Goal: Information Seeking & Learning: Learn about a topic

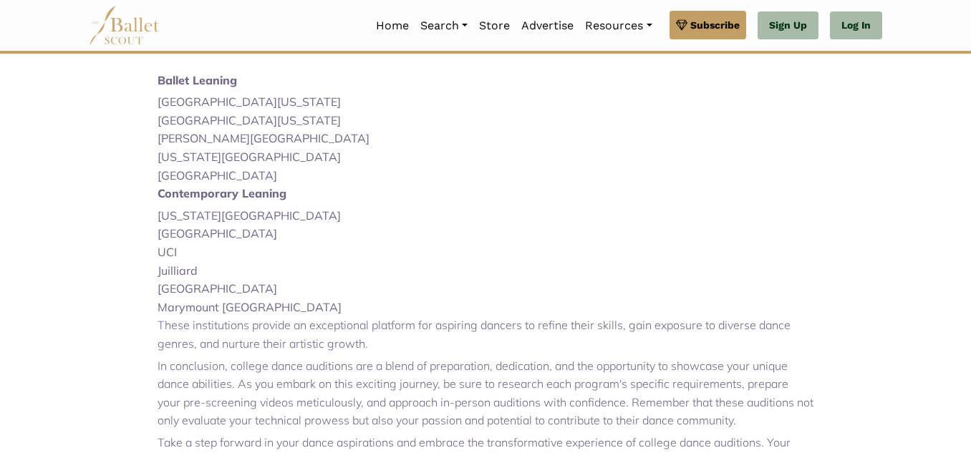
scroll to position [1055, 0]
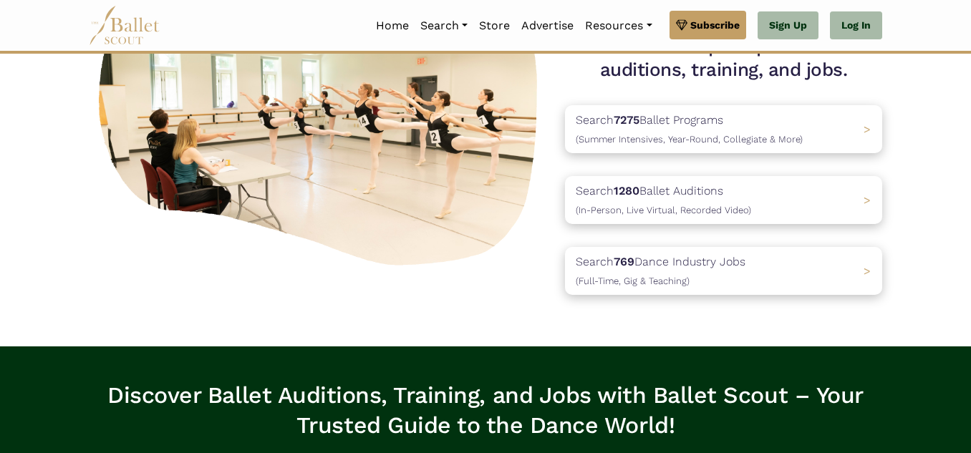
scroll to position [168, 0]
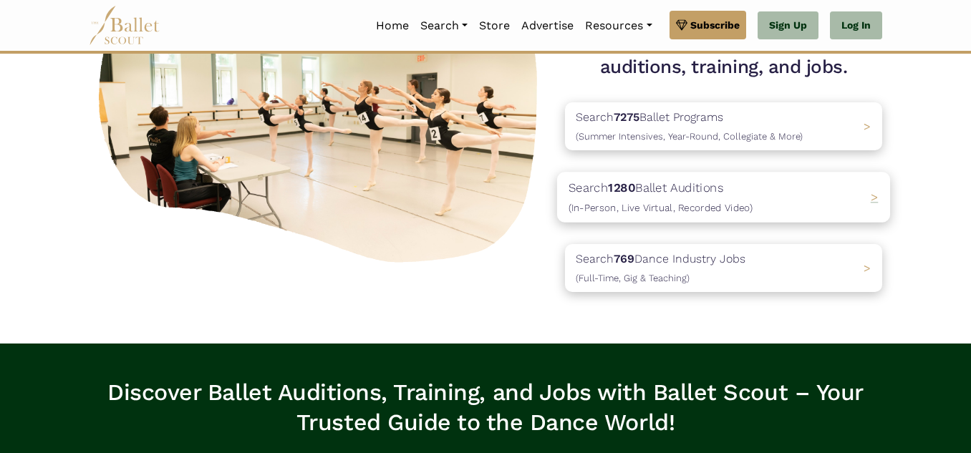
click at [658, 184] on p "Search 1280 Ballet Auditions (In-Person, Live Virtual, Recorded Video)" at bounding box center [661, 197] width 184 height 39
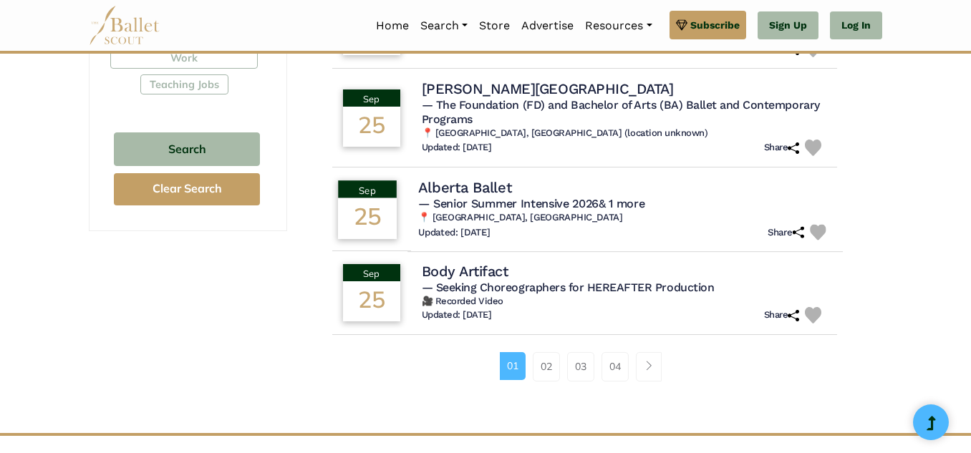
scroll to position [956, 0]
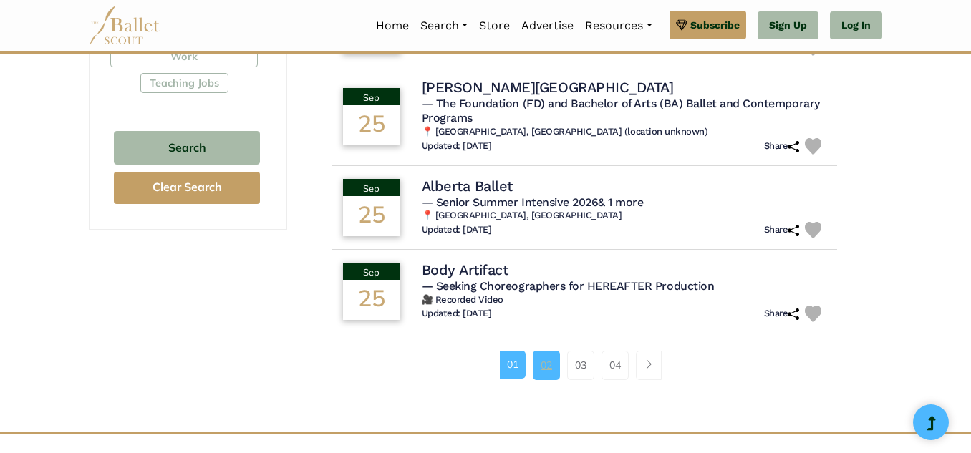
click at [548, 366] on link "02" at bounding box center [546, 365] width 27 height 29
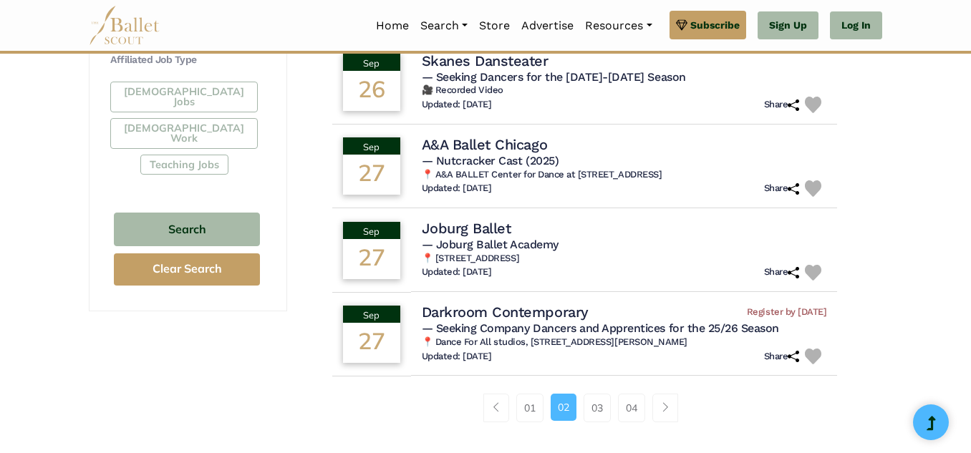
scroll to position [877, 0]
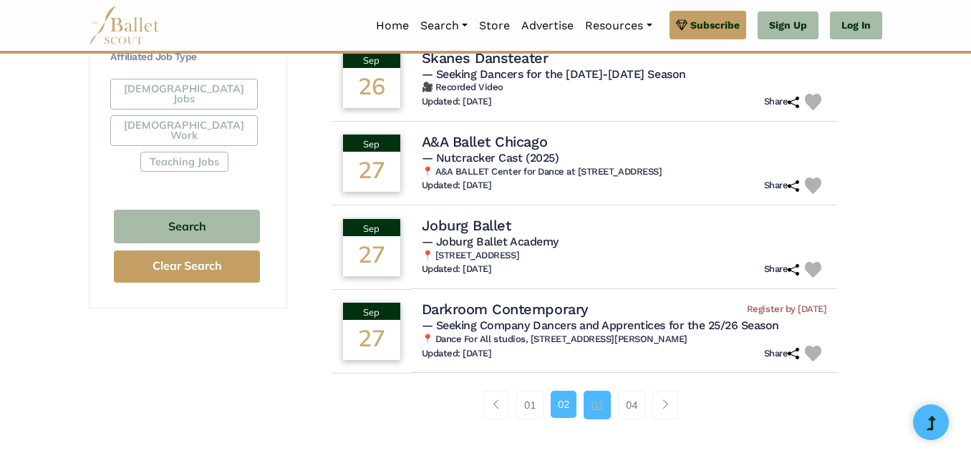
click at [600, 391] on link "03" at bounding box center [597, 405] width 27 height 29
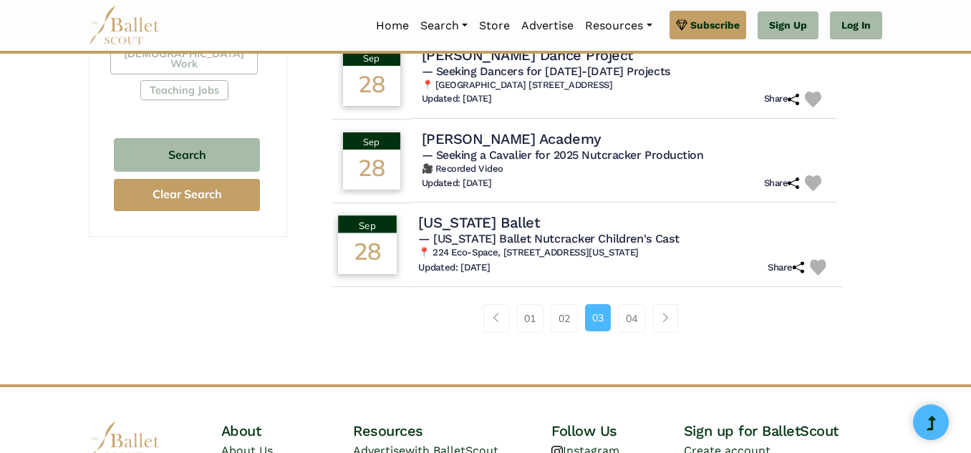
scroll to position [954, 0]
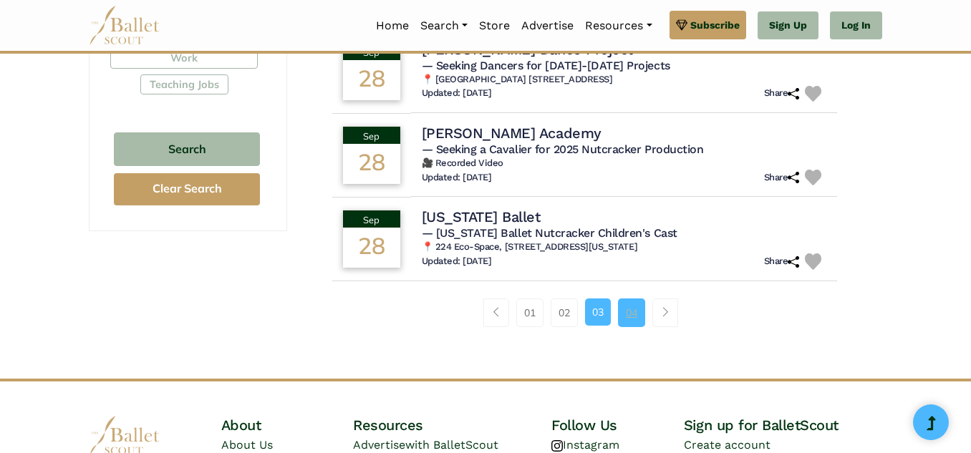
click at [630, 322] on link "04" at bounding box center [631, 313] width 27 height 29
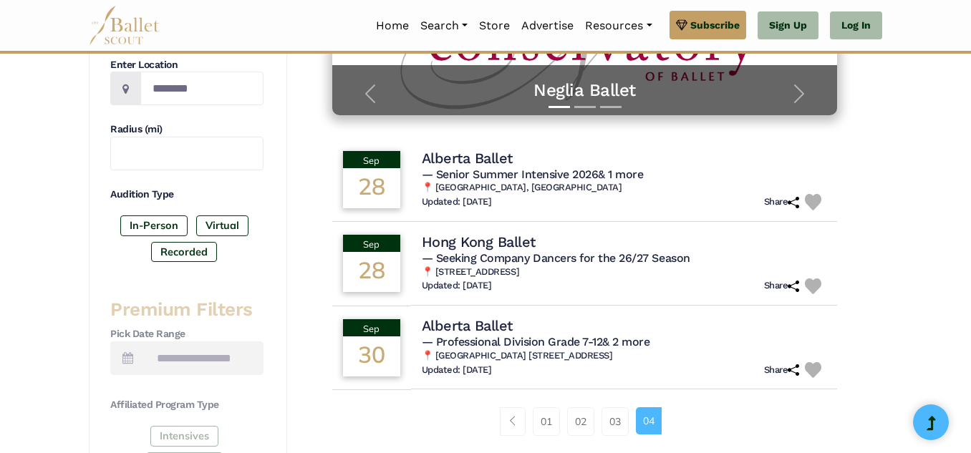
scroll to position [340, 0]
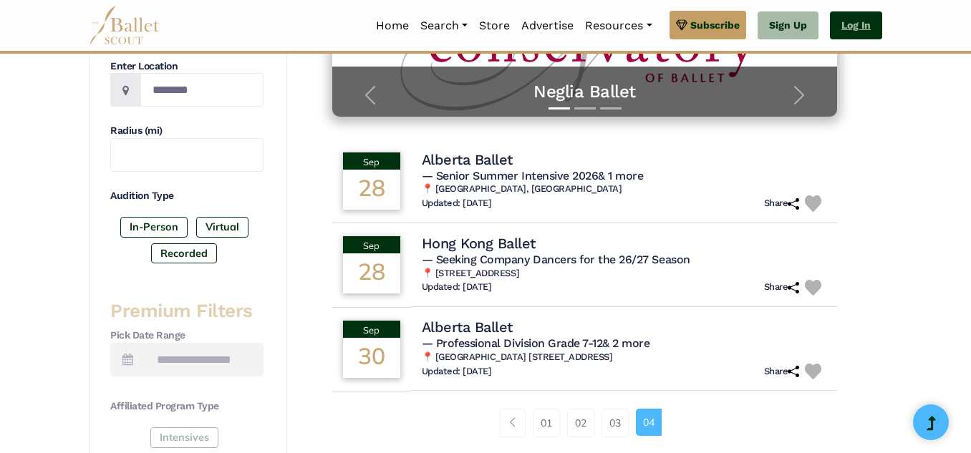
click at [850, 30] on link "Log In" at bounding box center [856, 25] width 52 height 29
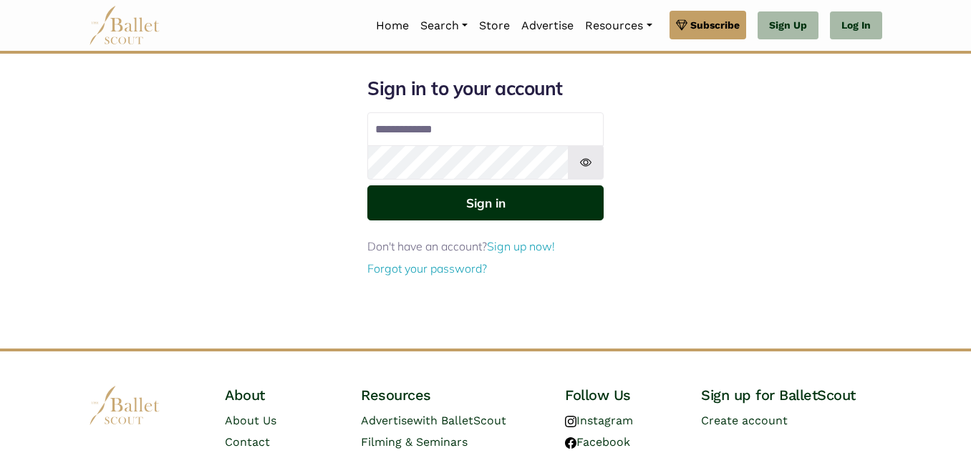
type input "**********"
click at [473, 212] on button "Sign in" at bounding box center [485, 203] width 236 height 35
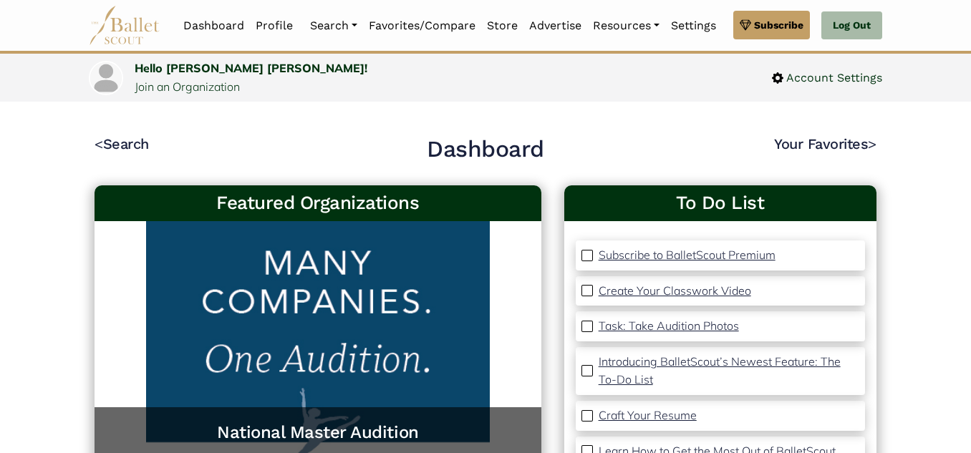
click at [665, 415] on p "Craft Your Resume" at bounding box center [648, 415] width 98 height 14
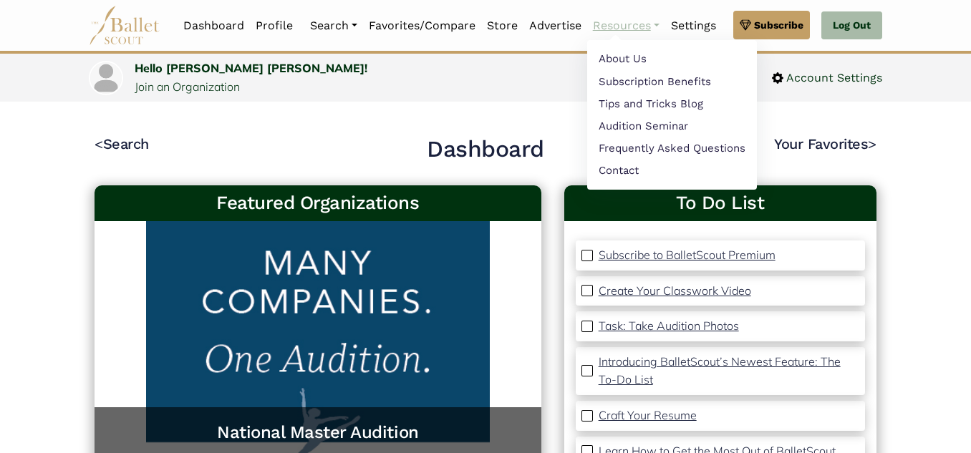
scroll to position [99, 0]
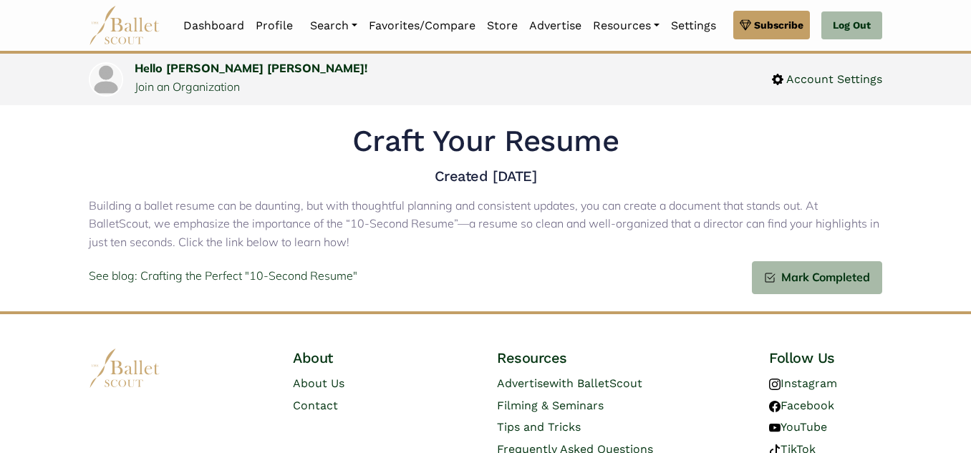
scroll to position [32, 0]
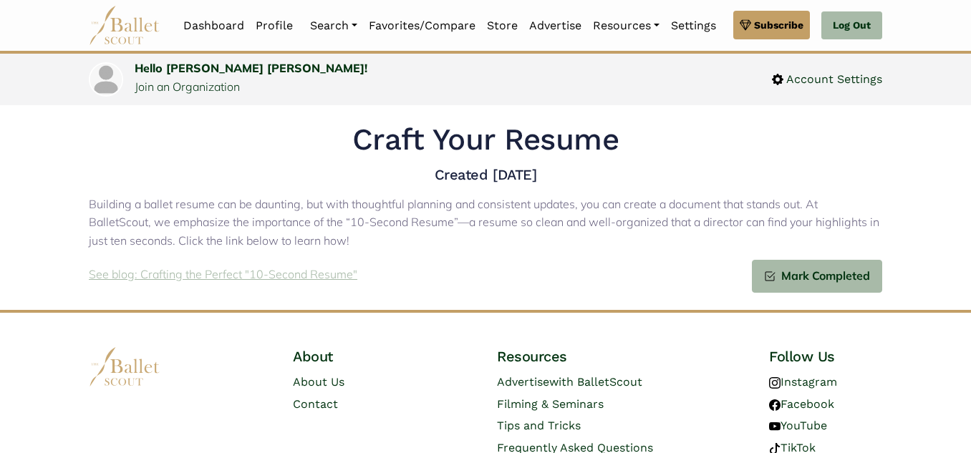
click at [264, 277] on p "See blog: Crafting the Perfect "10-Second Resume"" at bounding box center [223, 275] width 269 height 19
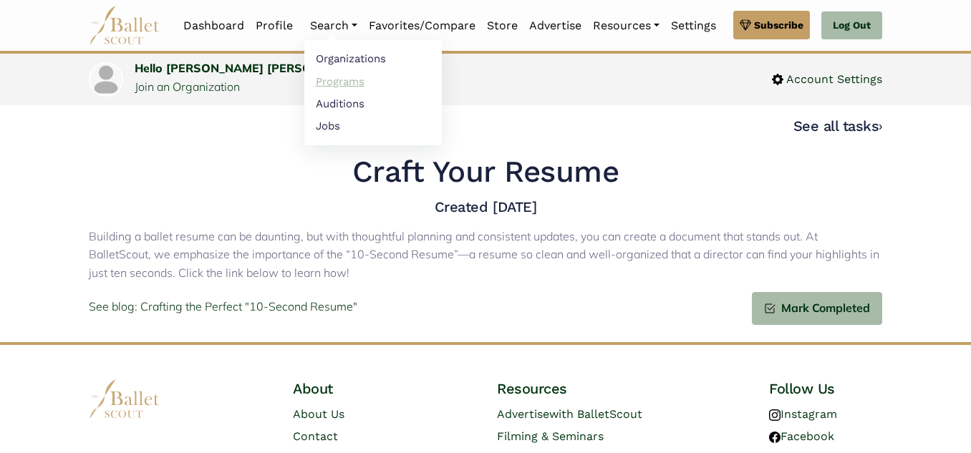
click at [331, 82] on link "Programs" at bounding box center [373, 81] width 138 height 22
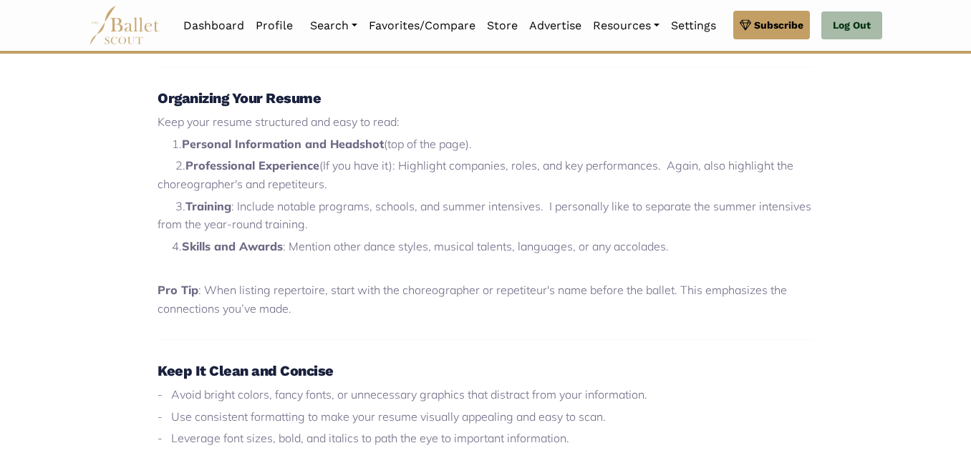
scroll to position [1246, 0]
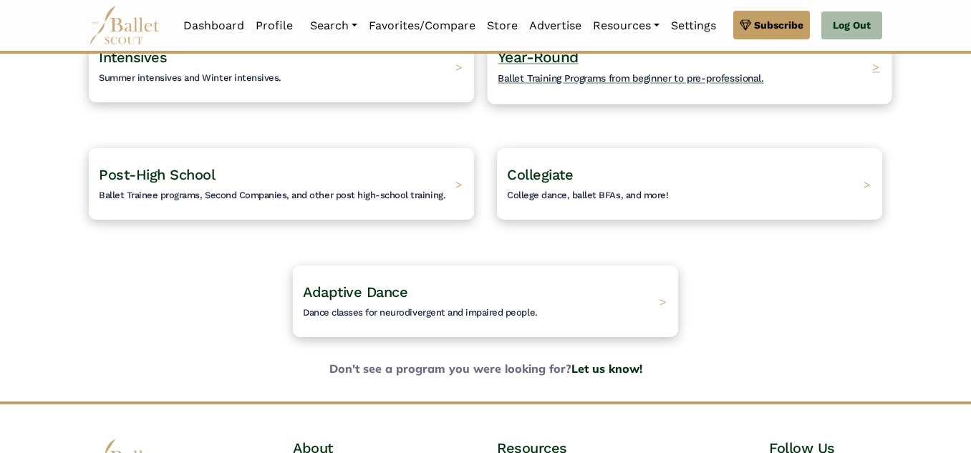
scroll to position [183, 0]
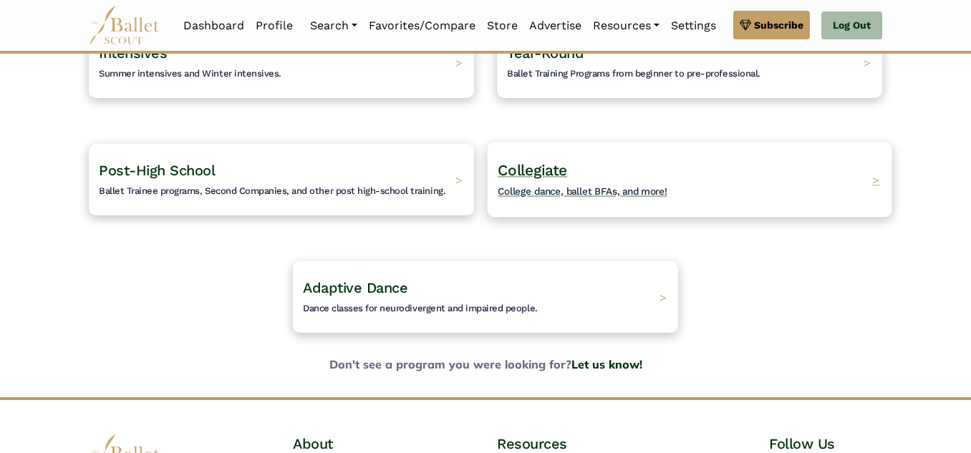
click at [524, 172] on span "Collegiate" at bounding box center [532, 170] width 69 height 18
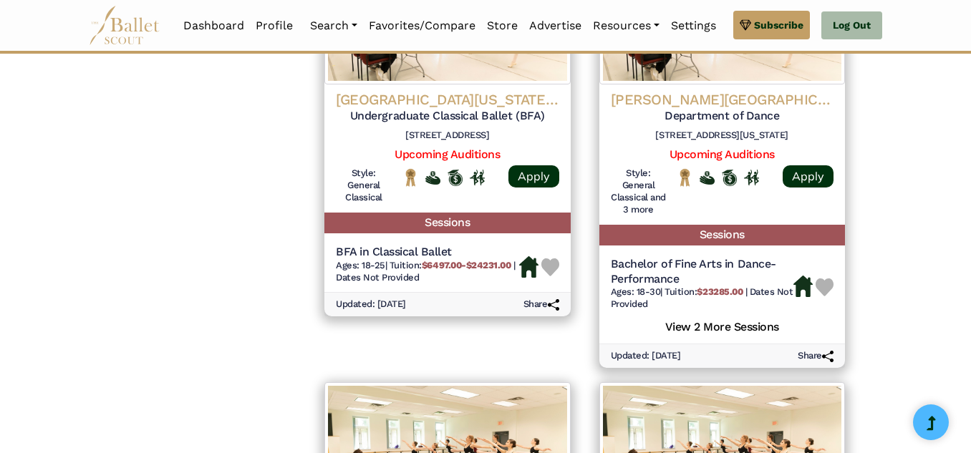
scroll to position [1621, 0]
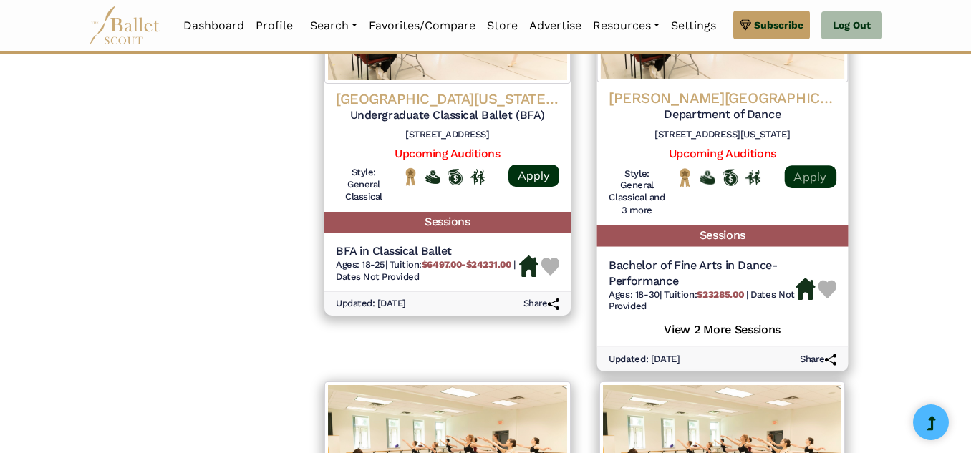
click at [809, 177] on link "Apply" at bounding box center [810, 176] width 52 height 23
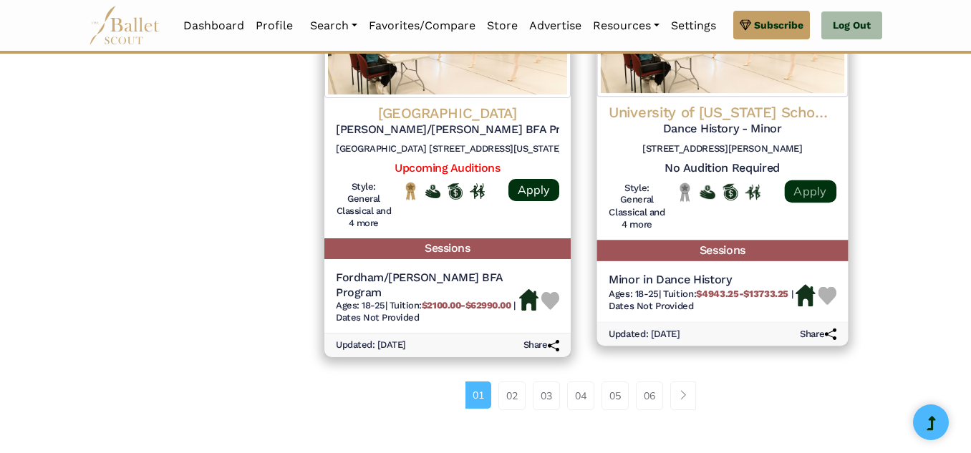
scroll to position [2047, 0]
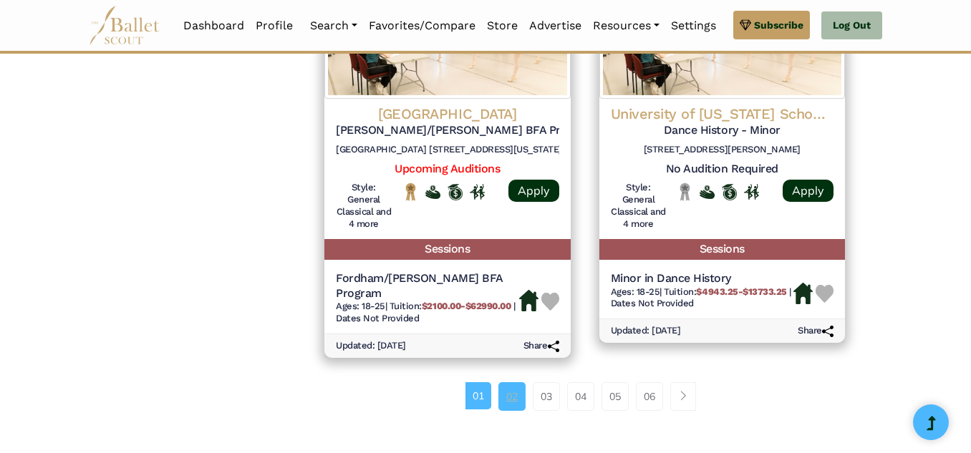
click at [514, 383] on link "02" at bounding box center [512, 397] width 27 height 29
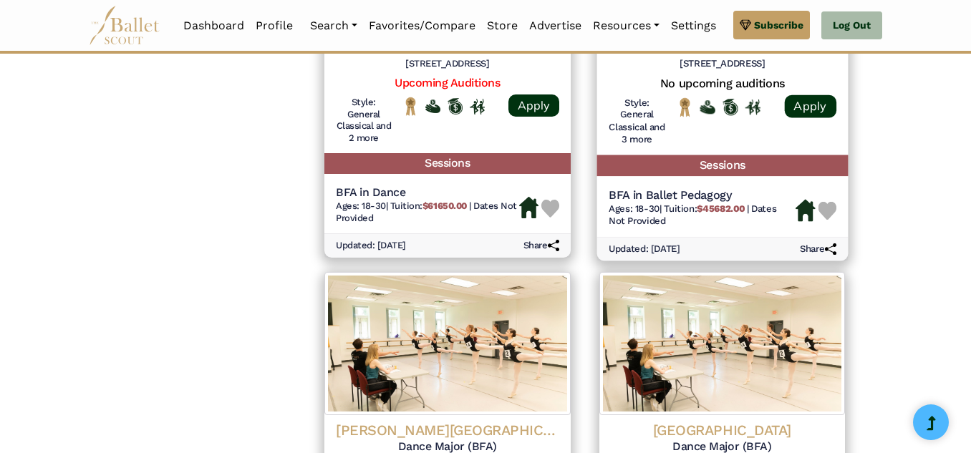
scroll to position [1637, 0]
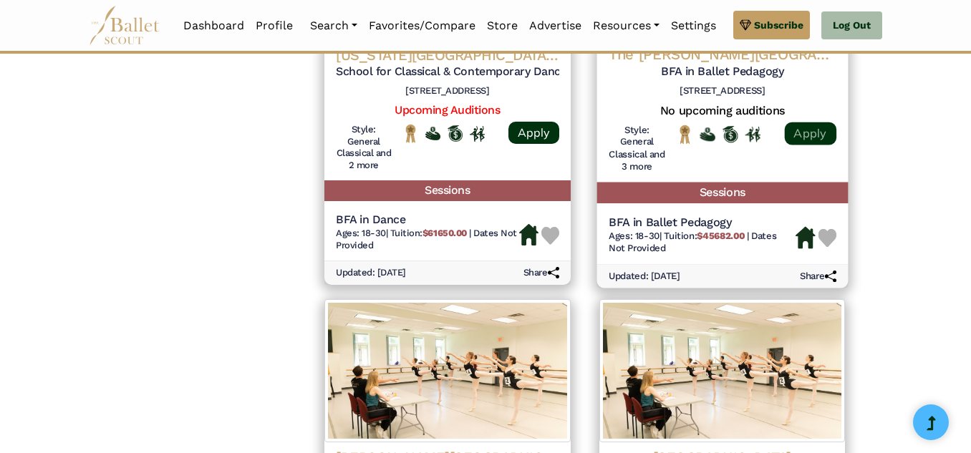
click at [804, 139] on link "Apply" at bounding box center [810, 133] width 52 height 23
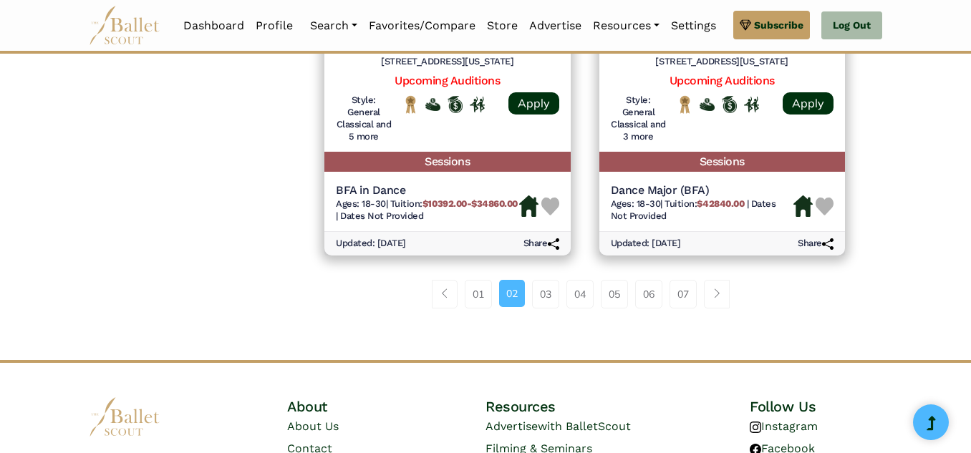
scroll to position [2069, 0]
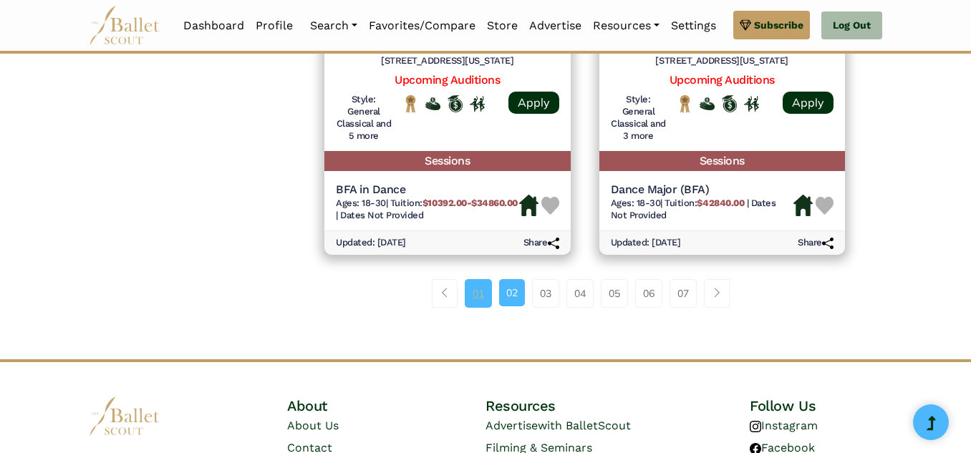
click at [484, 308] on link "01" at bounding box center [478, 293] width 27 height 29
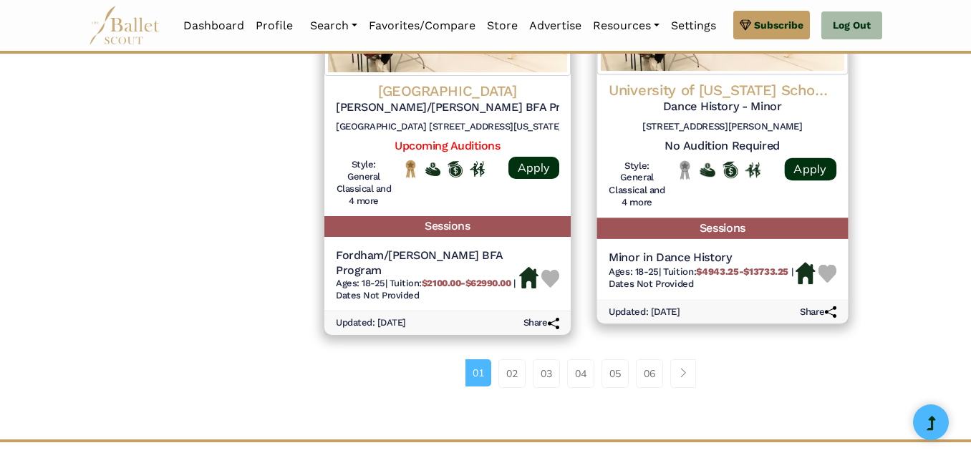
scroll to position [2071, 0]
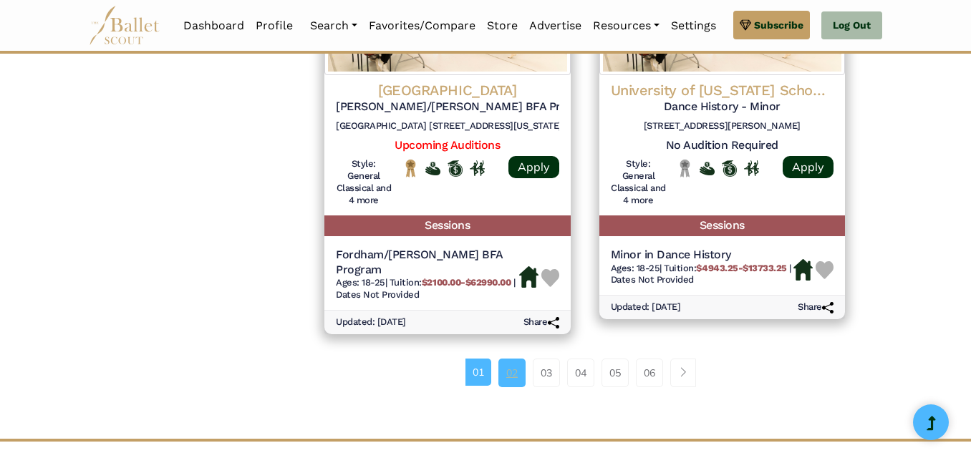
click at [510, 359] on link "02" at bounding box center [512, 373] width 27 height 29
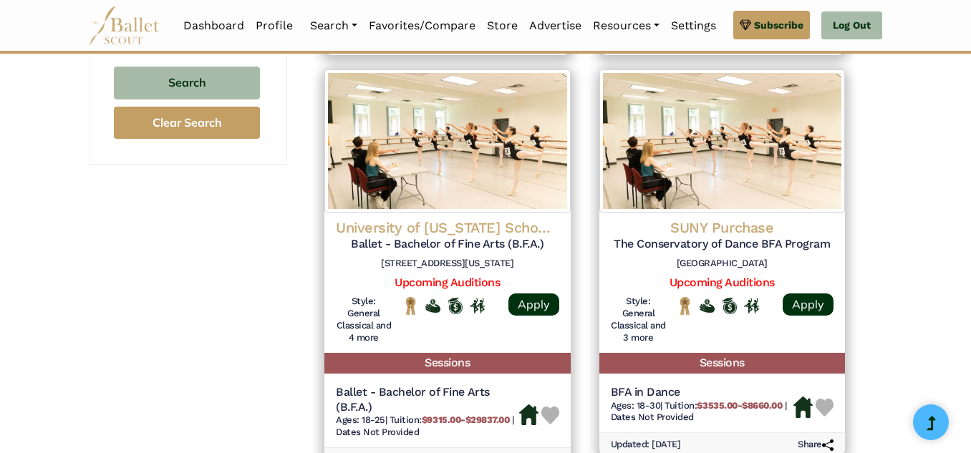
scroll to position [1050, 0]
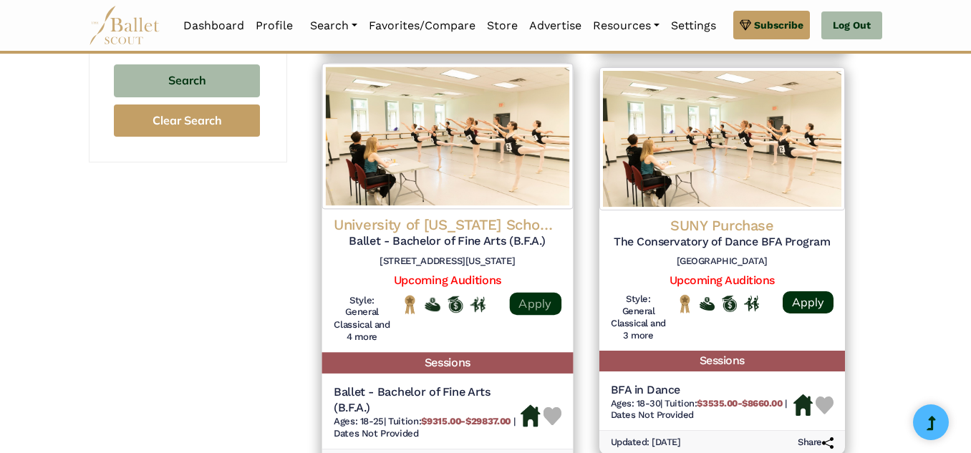
click at [529, 300] on link "Apply" at bounding box center [535, 303] width 52 height 23
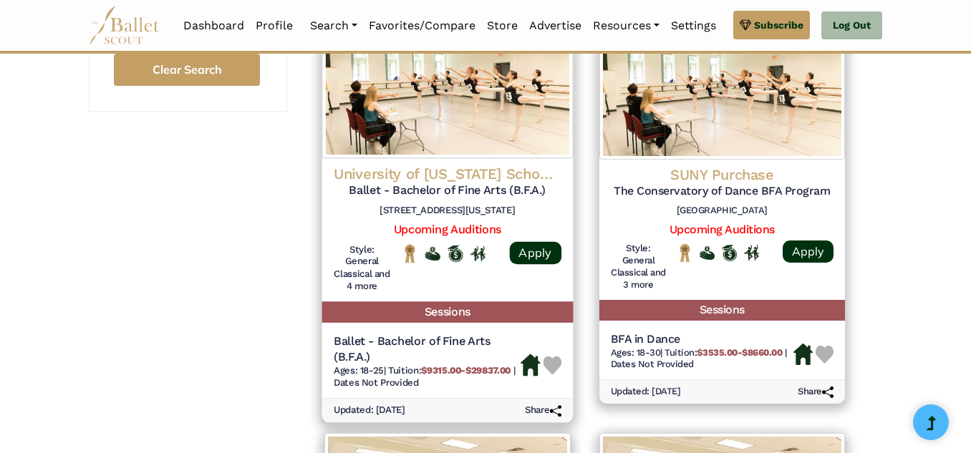
scroll to position [1103, 0]
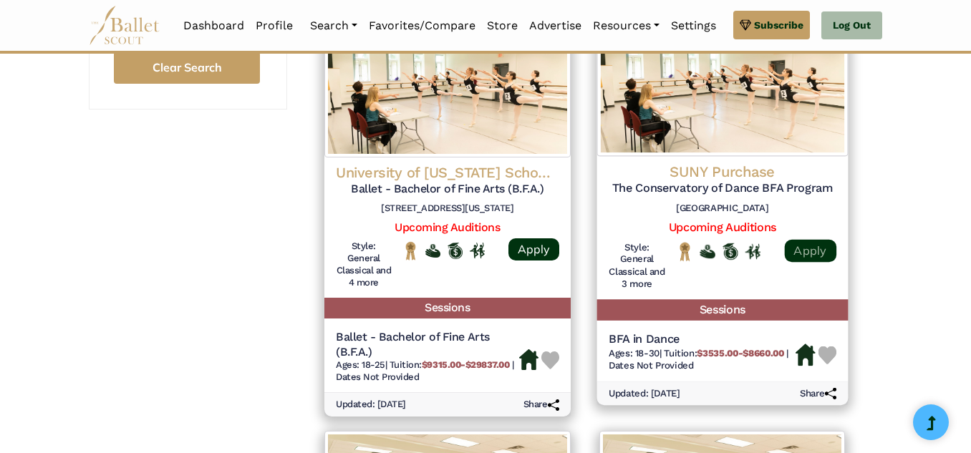
click at [807, 254] on link "Apply" at bounding box center [810, 250] width 52 height 23
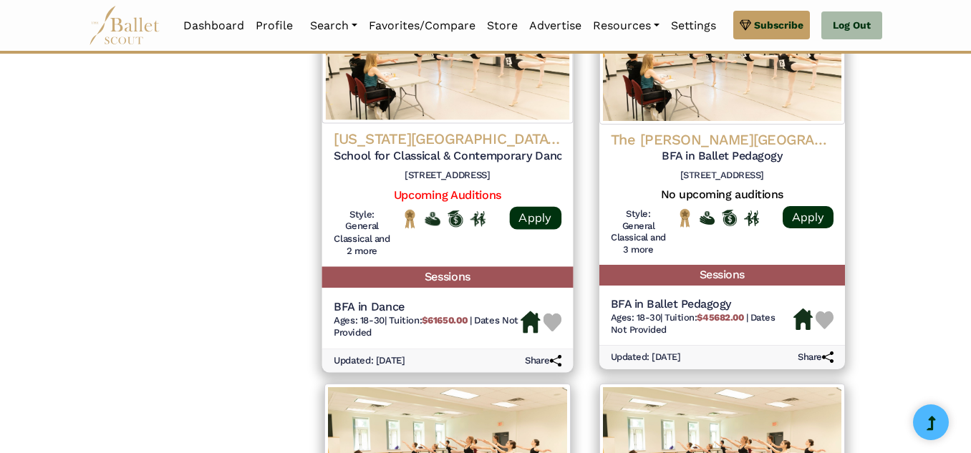
scroll to position [1555, 0]
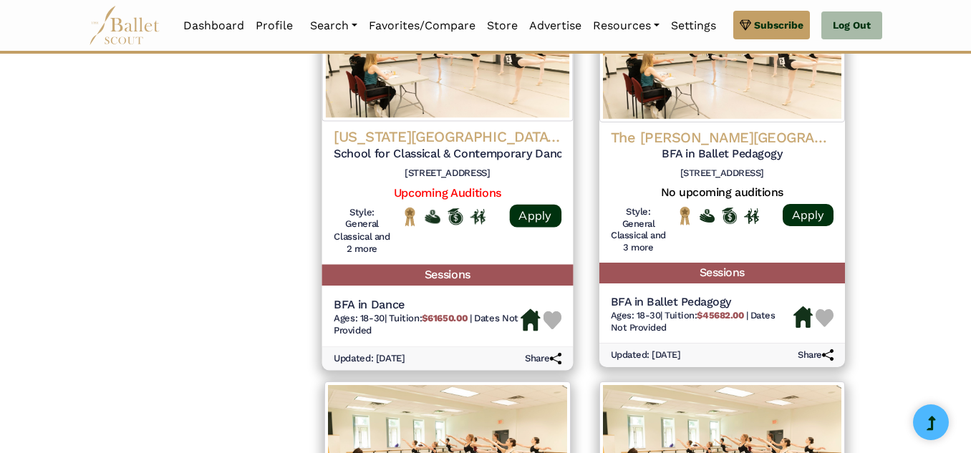
click at [568, 154] on div "Texas Christian University (TCU) School for Classical & Contemporary Dance 3000…" at bounding box center [447, 193] width 251 height 143
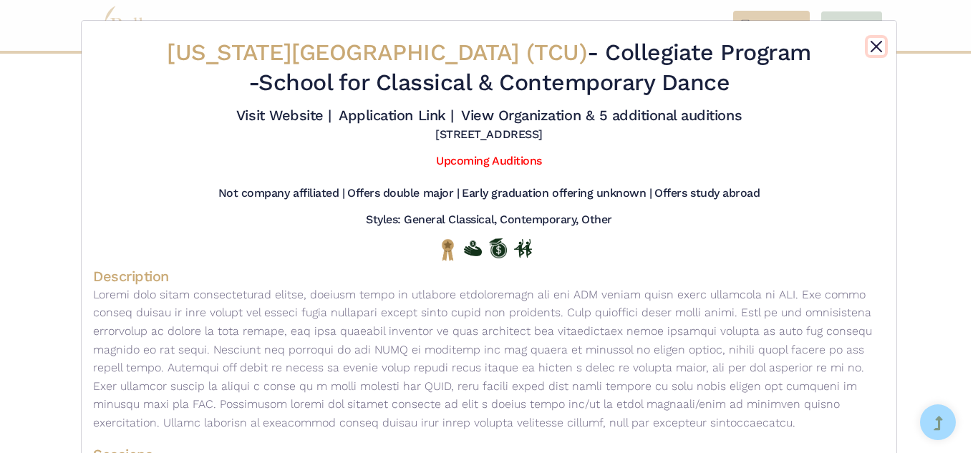
click at [870, 47] on button "Close" at bounding box center [876, 46] width 17 height 17
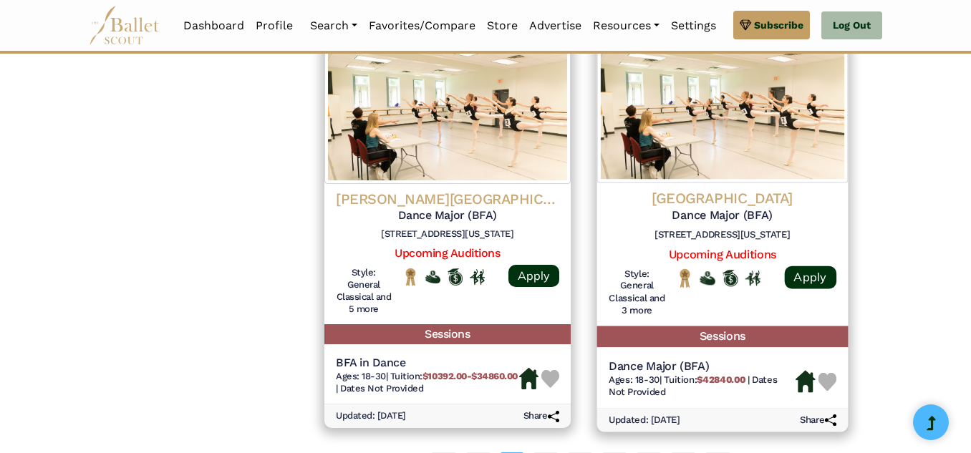
scroll to position [1900, 0]
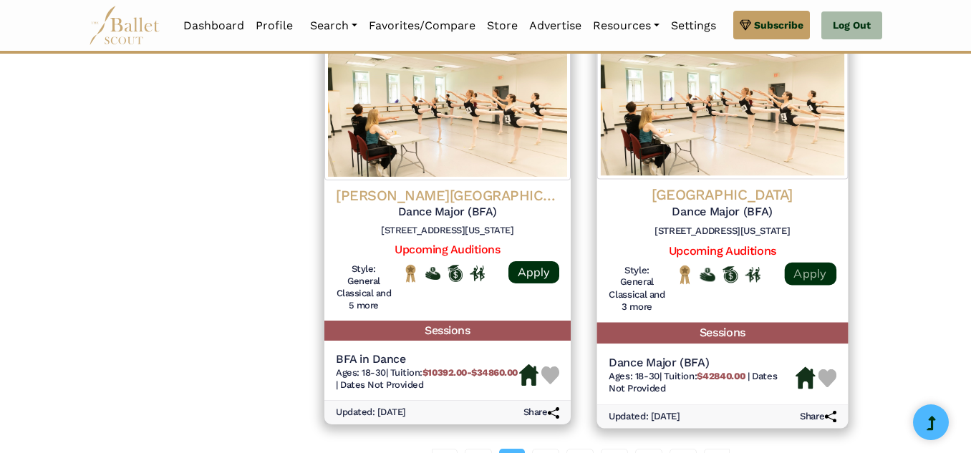
click at [813, 275] on link "Apply" at bounding box center [810, 273] width 52 height 23
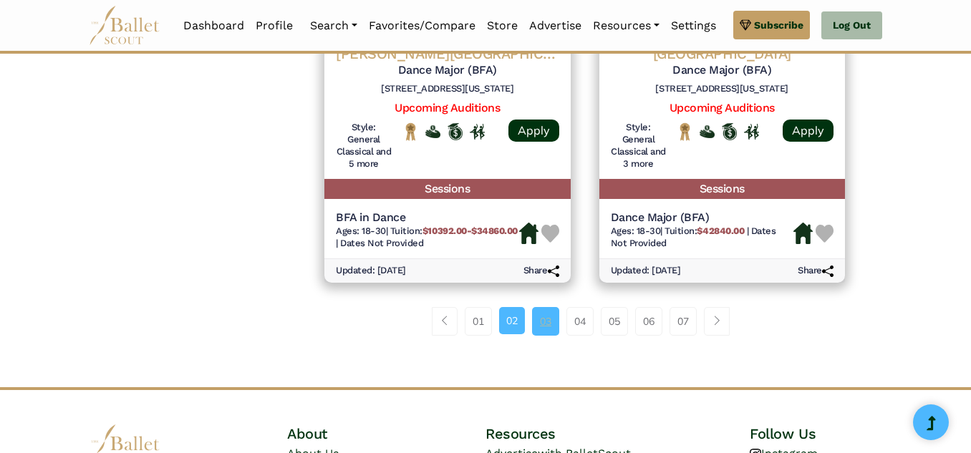
scroll to position [2044, 0]
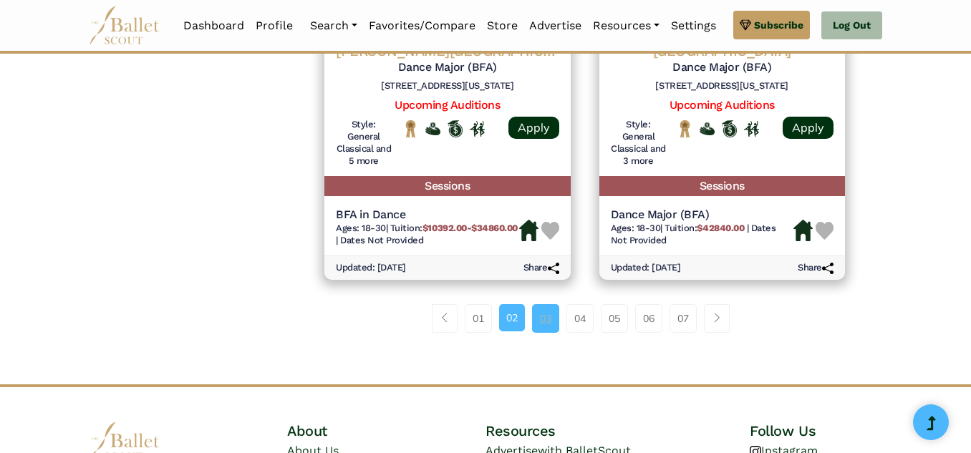
click at [552, 328] on link "03" at bounding box center [545, 318] width 27 height 29
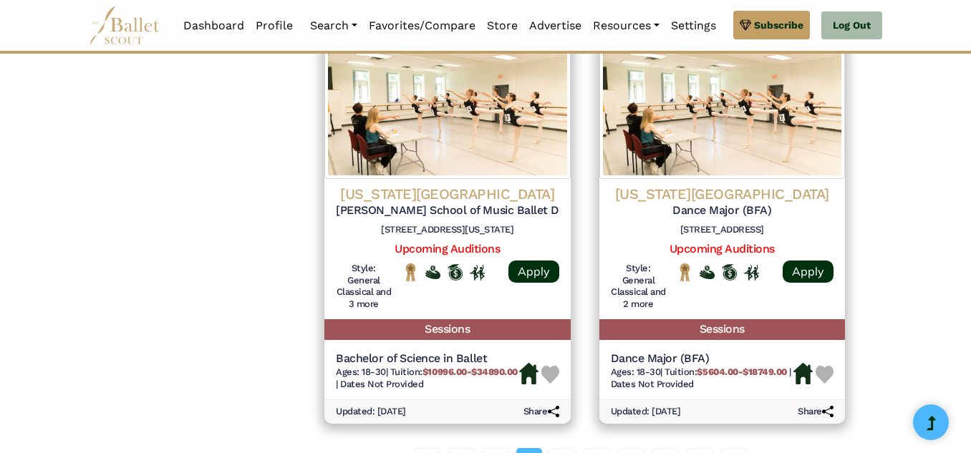
scroll to position [1931, 0]
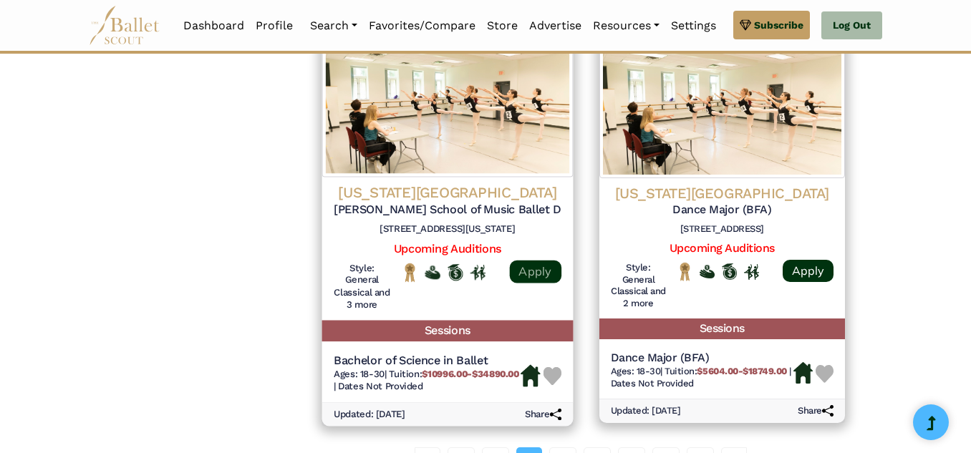
click at [542, 283] on link "Apply" at bounding box center [535, 271] width 52 height 23
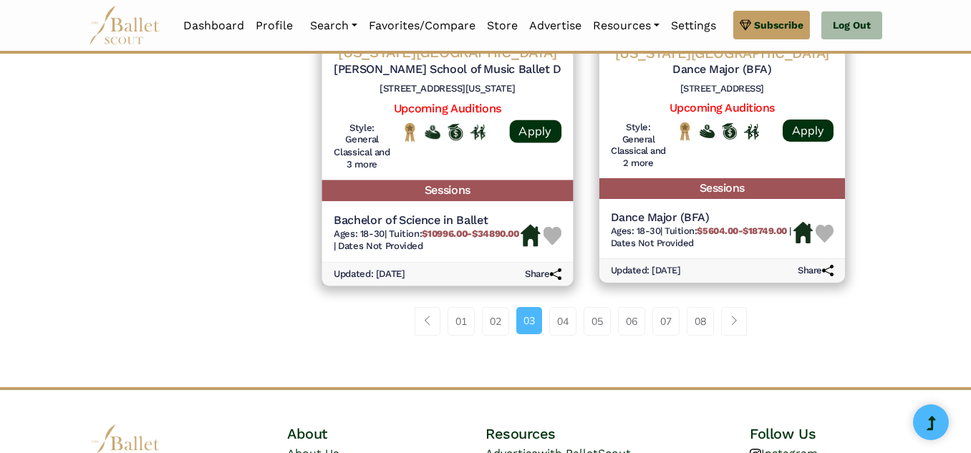
scroll to position [2079, 0]
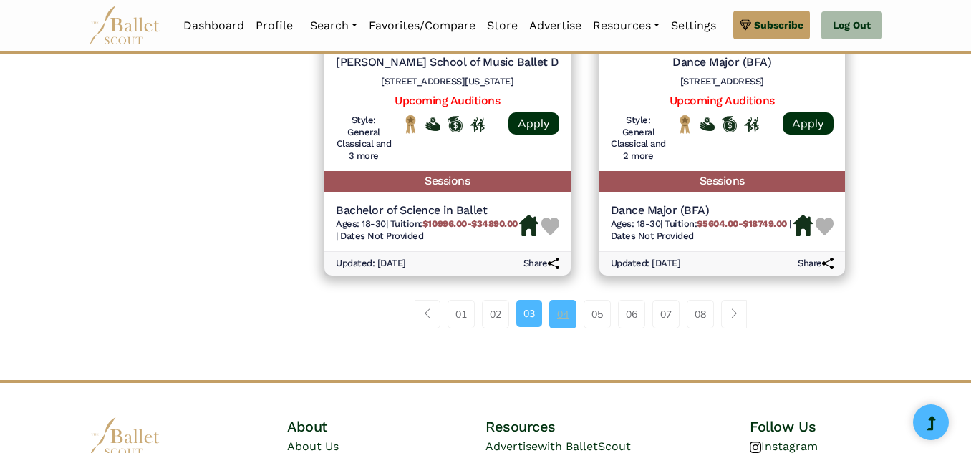
click at [560, 329] on link "04" at bounding box center [562, 314] width 27 height 29
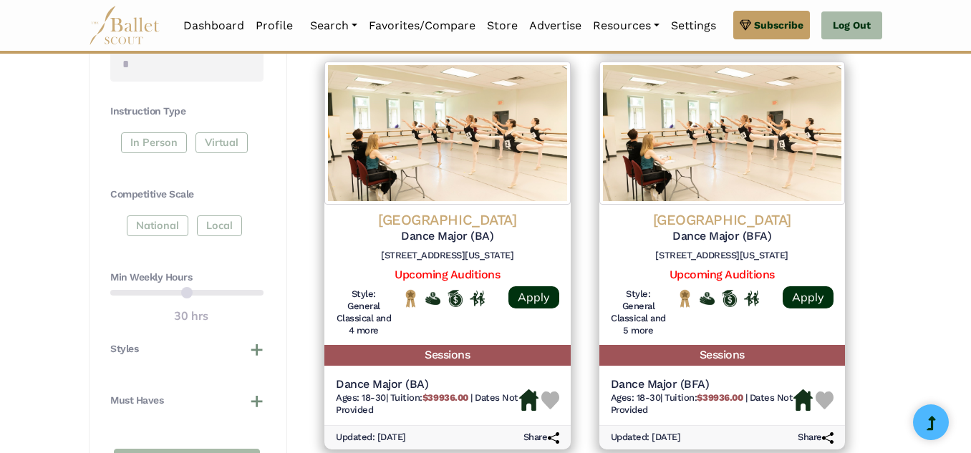
scroll to position [668, 0]
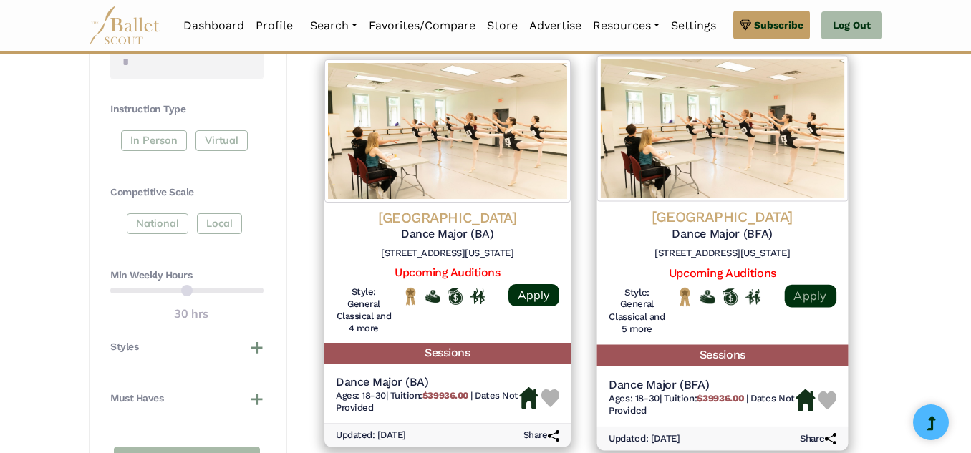
click at [802, 292] on link "Apply" at bounding box center [810, 296] width 52 height 23
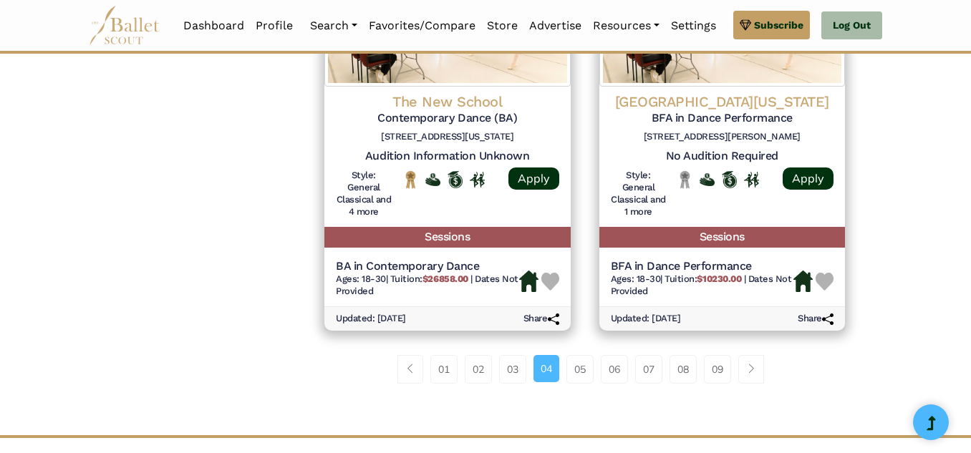
scroll to position [2187, 0]
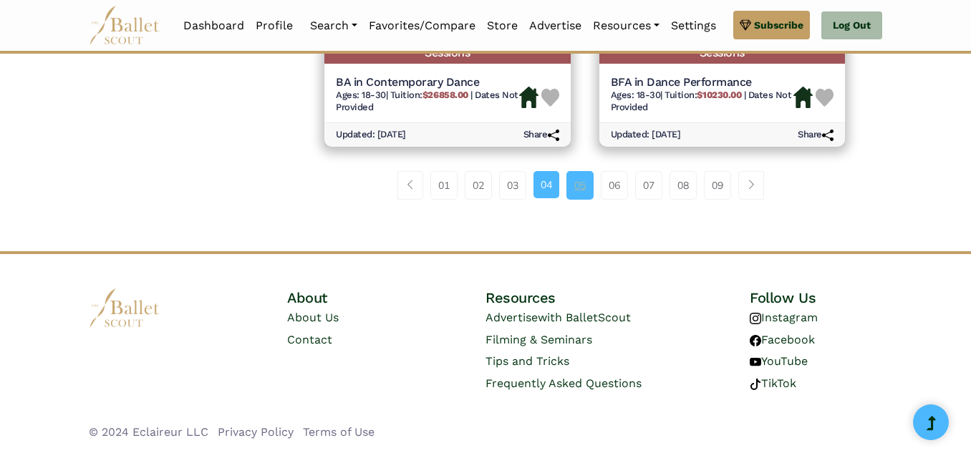
click at [584, 183] on link "05" at bounding box center [580, 185] width 27 height 29
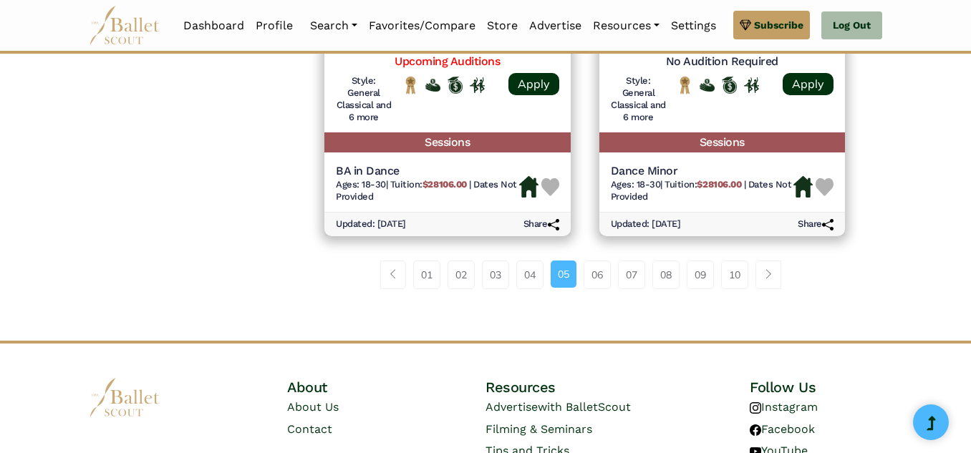
scroll to position [2101, 0]
click at [600, 285] on link "06" at bounding box center [597, 274] width 27 height 29
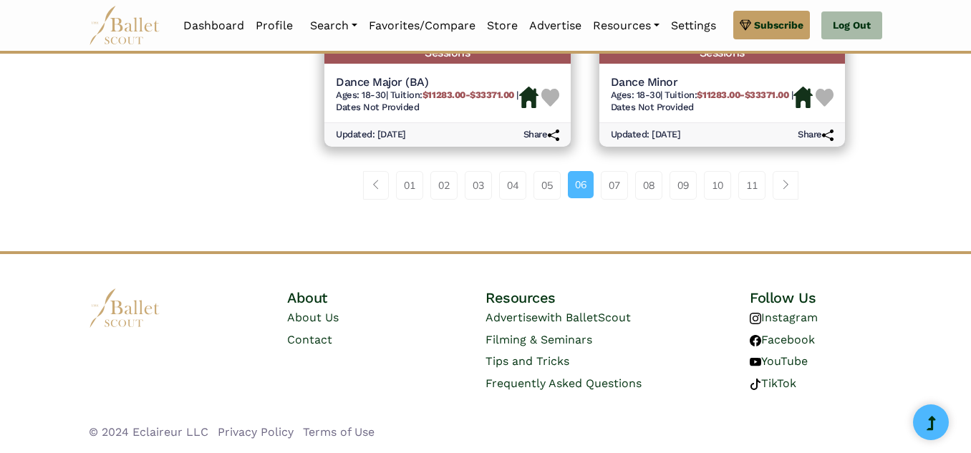
scroll to position [2223, 0]
click at [618, 189] on link "07" at bounding box center [614, 185] width 27 height 29
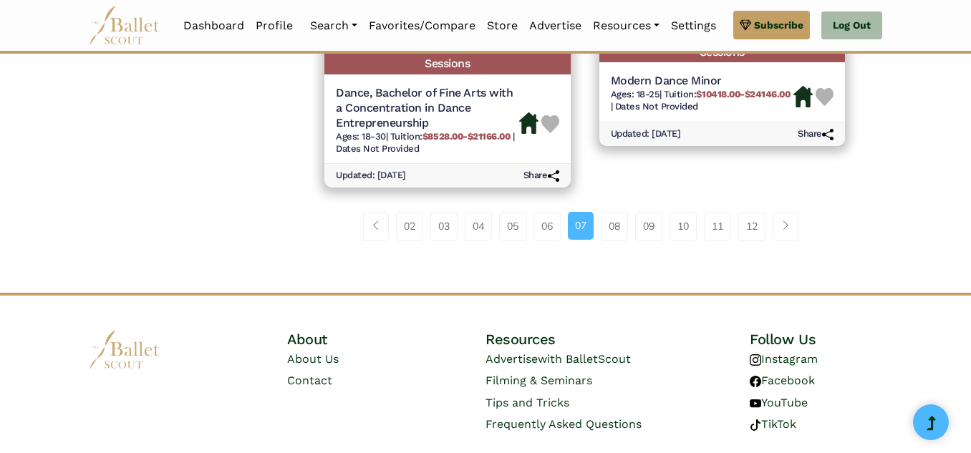
scroll to position [2191, 0]
click at [617, 236] on link "08" at bounding box center [614, 225] width 27 height 29
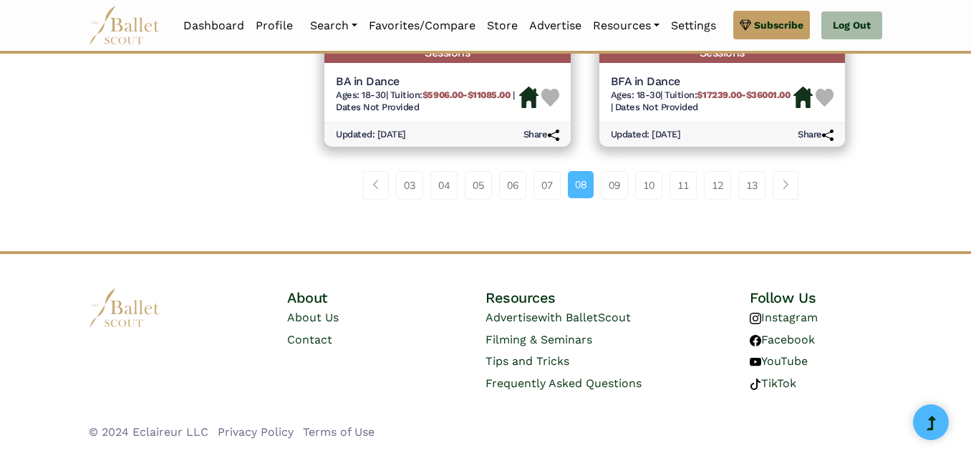
scroll to position [2199, 0]
click at [622, 200] on link "09" at bounding box center [614, 185] width 27 height 29
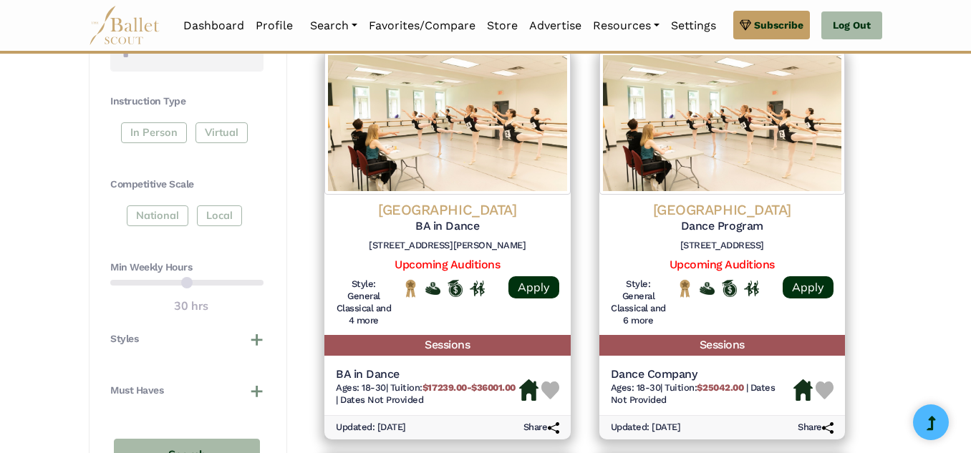
scroll to position [678, 0]
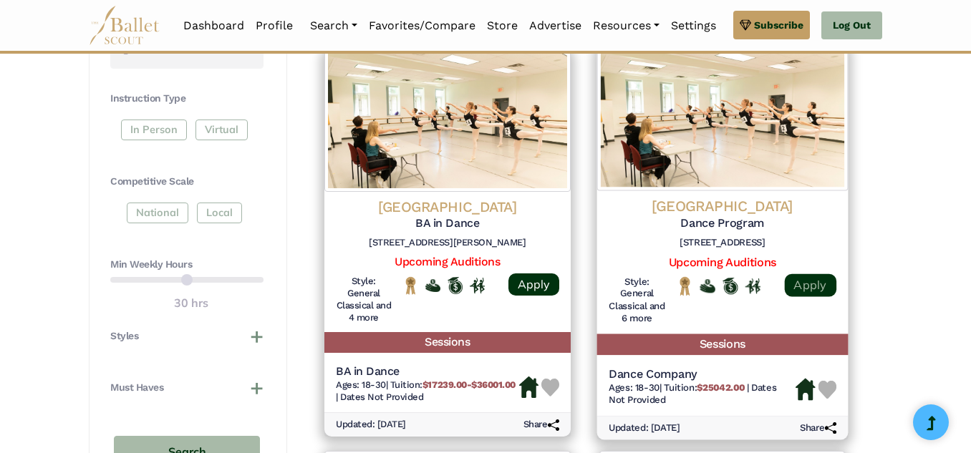
click at [810, 294] on link "Apply" at bounding box center [810, 285] width 52 height 23
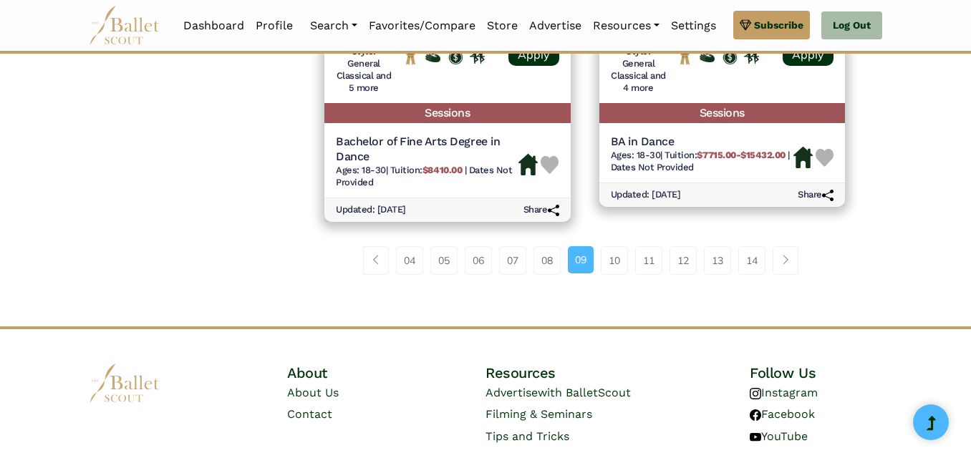
scroll to position [2137, 0]
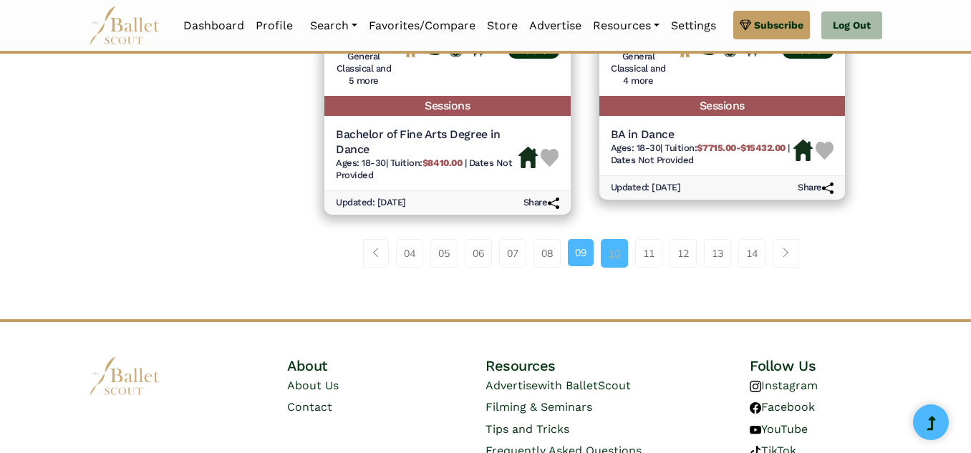
click at [617, 268] on link "10" at bounding box center [614, 253] width 27 height 29
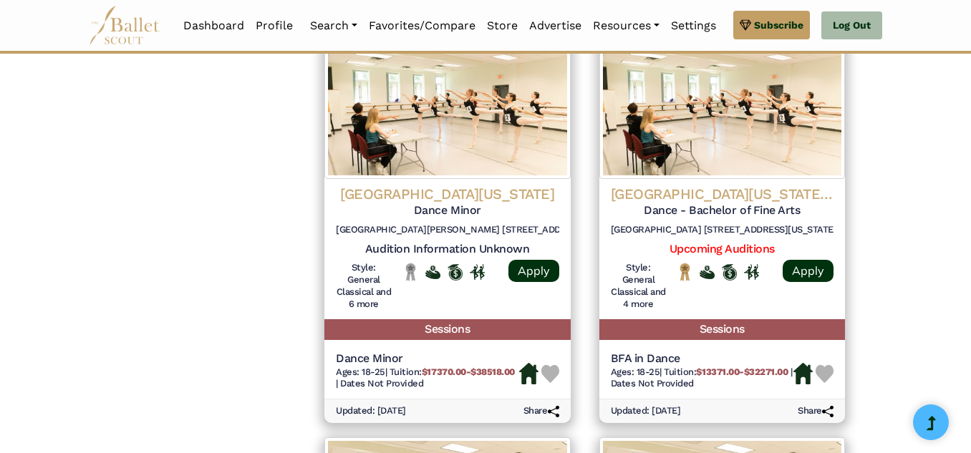
scroll to position [1526, 0]
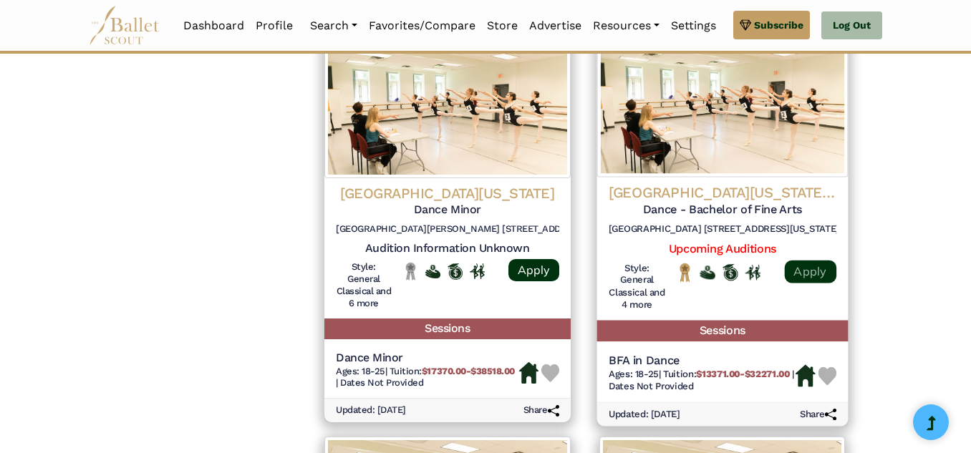
click at [819, 283] on link "Apply" at bounding box center [810, 271] width 52 height 23
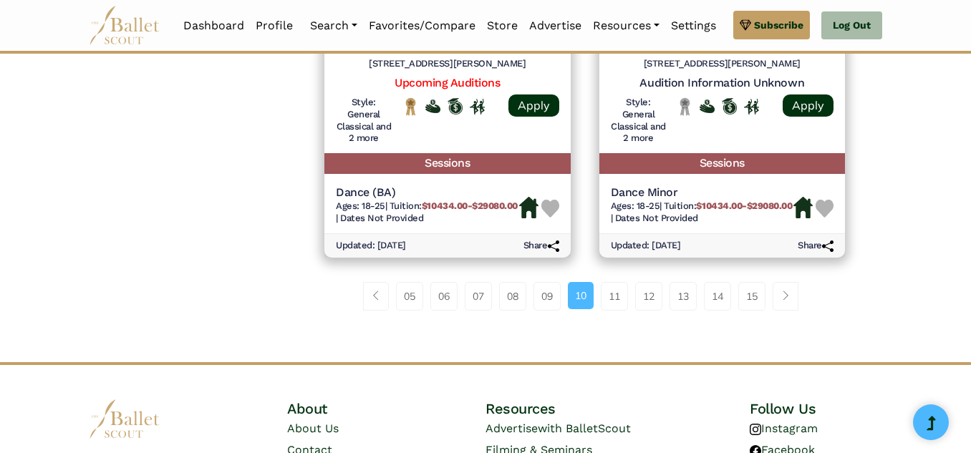
scroll to position [2094, 0]
click at [615, 310] on link "11" at bounding box center [614, 296] width 27 height 29
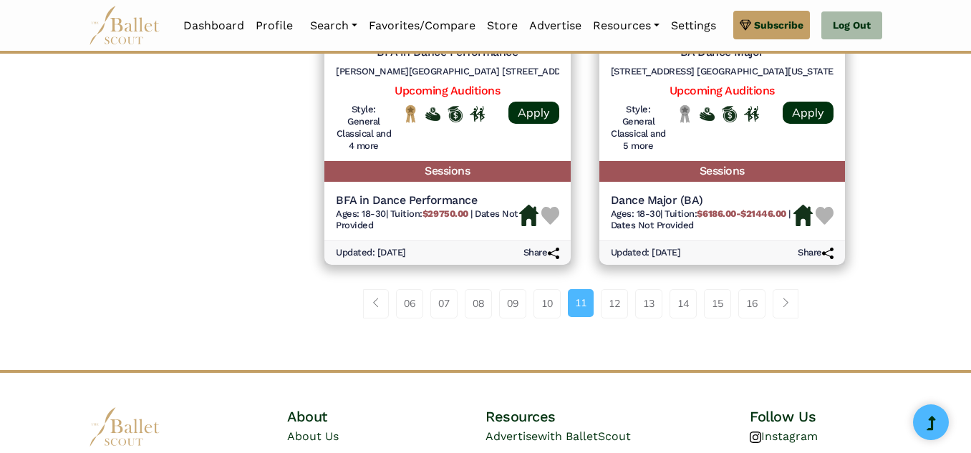
scroll to position [2234, 0]
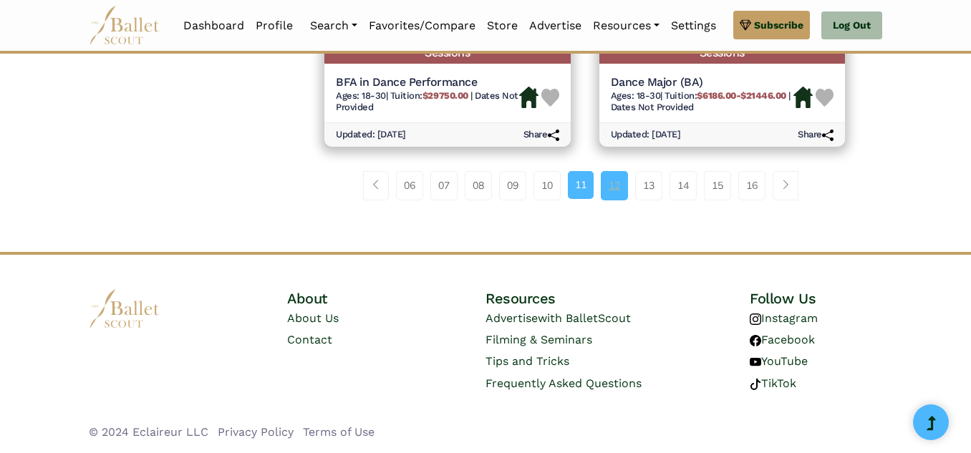
click at [615, 190] on link "12" at bounding box center [614, 185] width 27 height 29
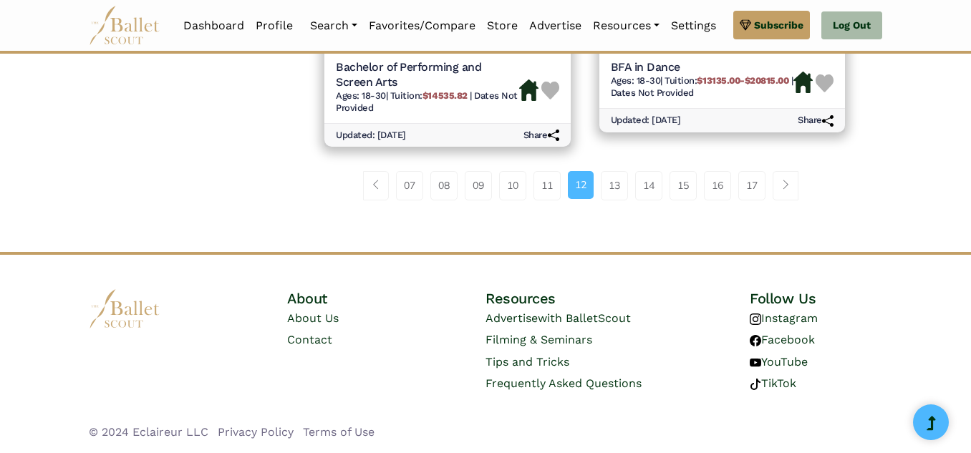
scroll to position [2233, 0]
click at [619, 200] on link "13" at bounding box center [614, 185] width 27 height 29
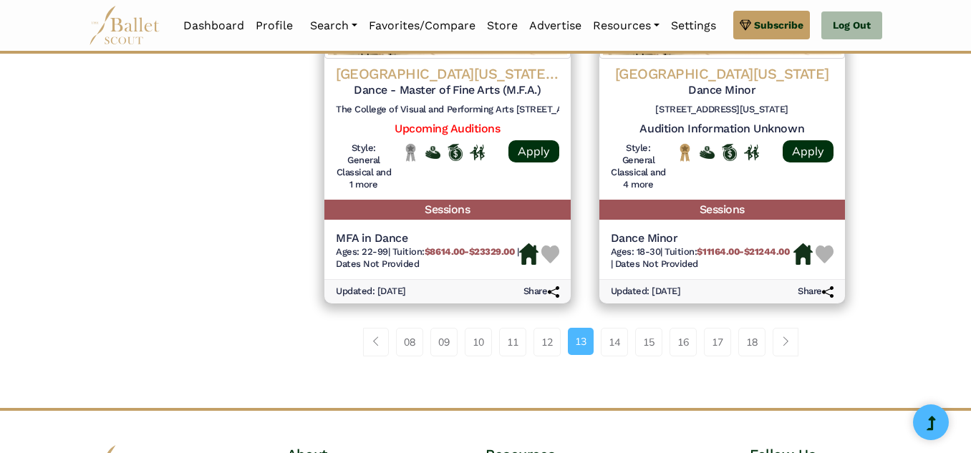
scroll to position [2034, 0]
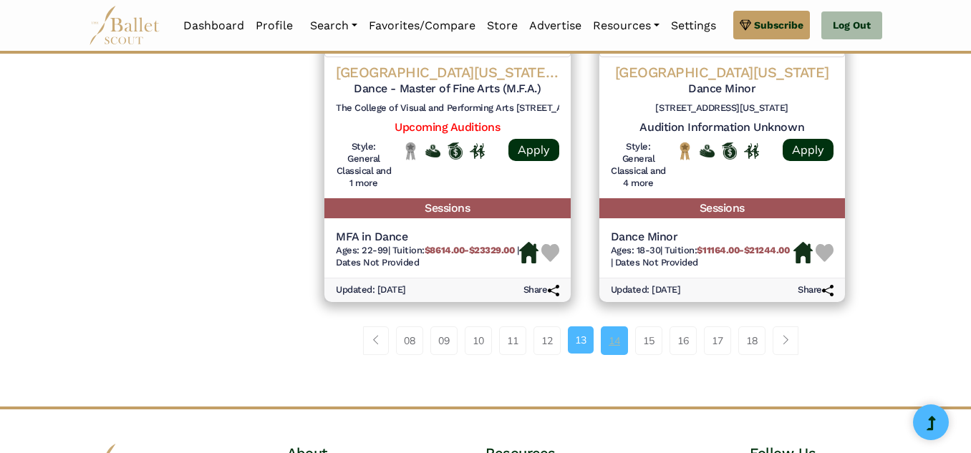
click at [612, 352] on link "14" at bounding box center [614, 341] width 27 height 29
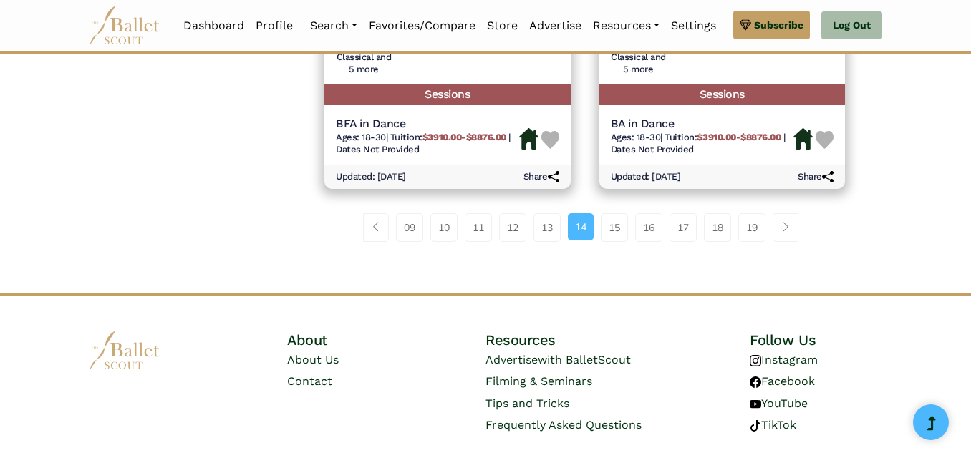
scroll to position [2099, 0]
click at [614, 237] on link "15" at bounding box center [614, 227] width 27 height 29
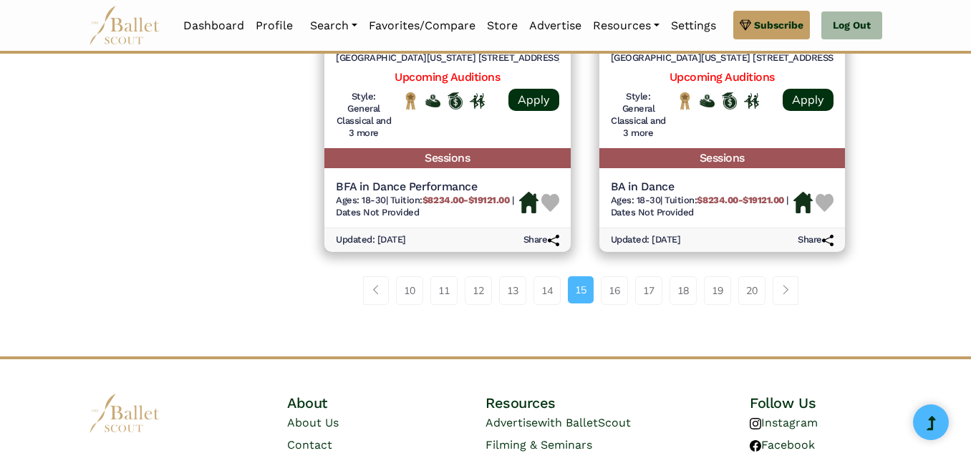
scroll to position [2077, 0]
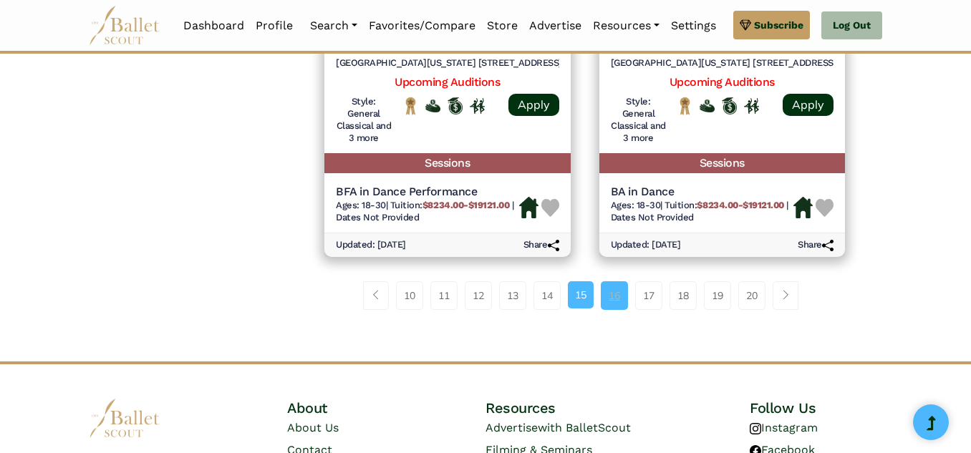
click at [614, 310] on link "16" at bounding box center [614, 296] width 27 height 29
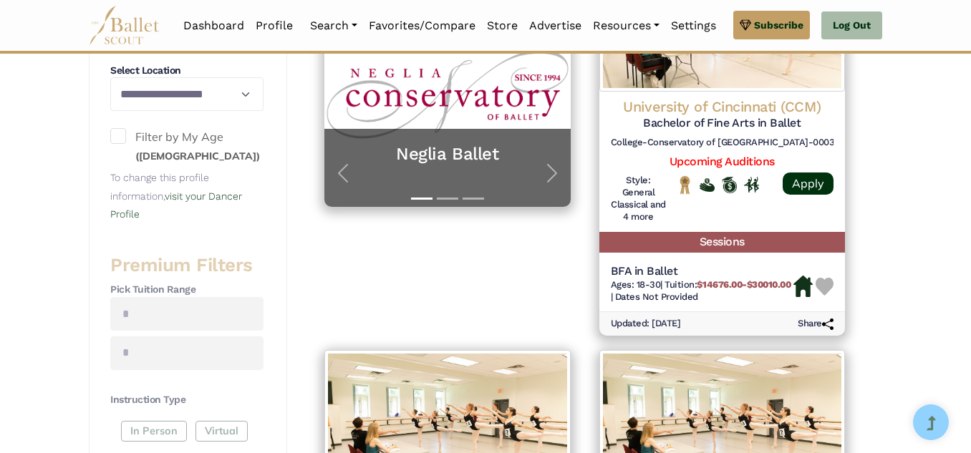
scroll to position [381, 0]
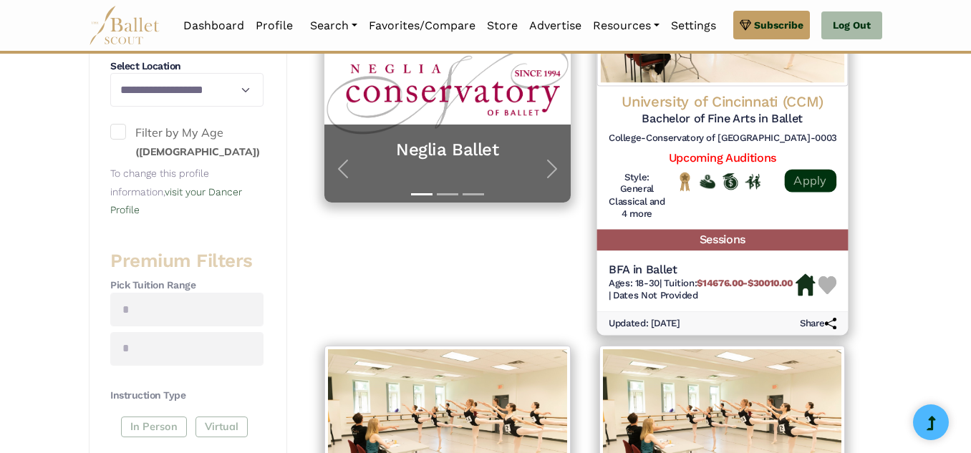
click at [802, 184] on link "Apply" at bounding box center [810, 180] width 52 height 23
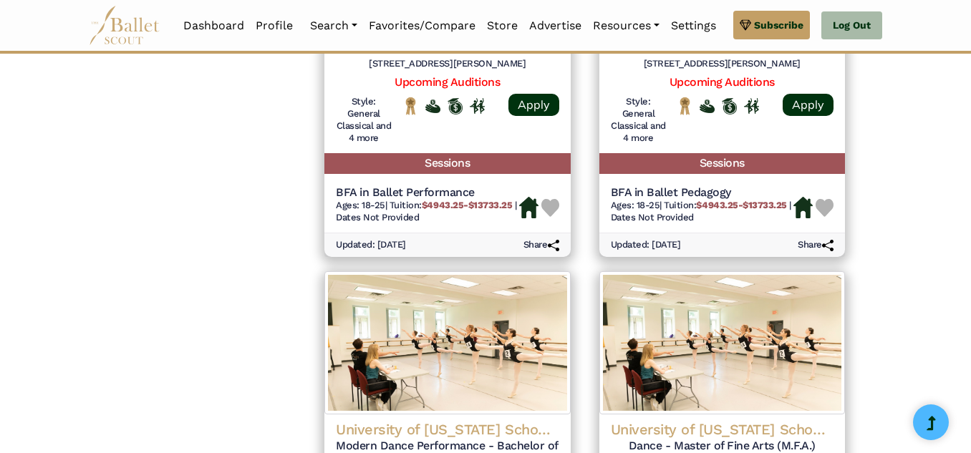
scroll to position [1261, 0]
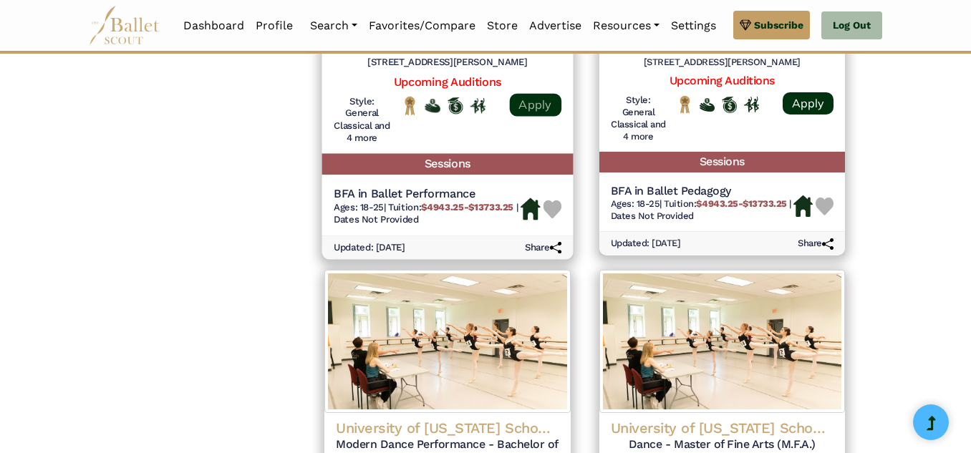
click at [548, 116] on link "Apply" at bounding box center [535, 104] width 52 height 23
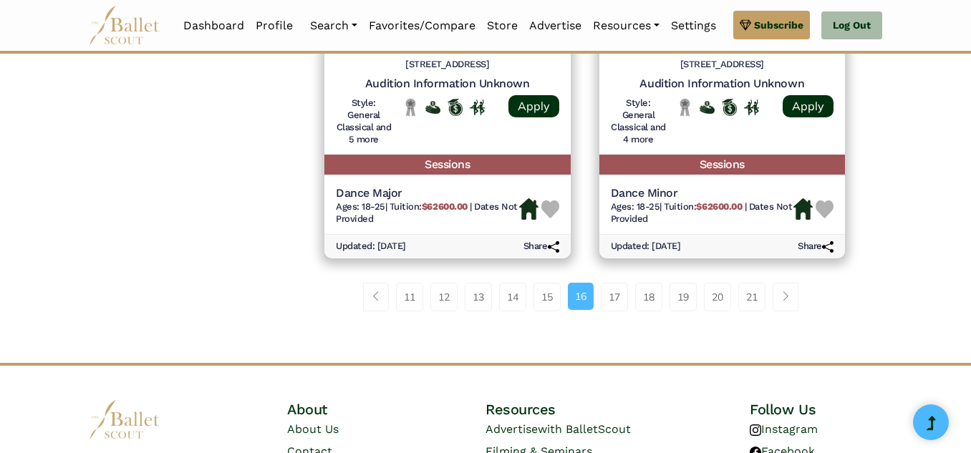
scroll to position [2079, 0]
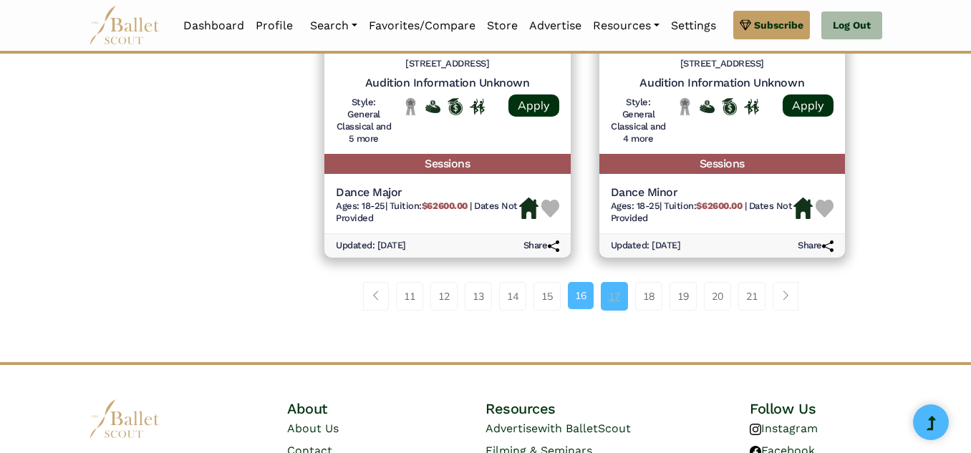
click at [616, 309] on link "17" at bounding box center [614, 296] width 27 height 29
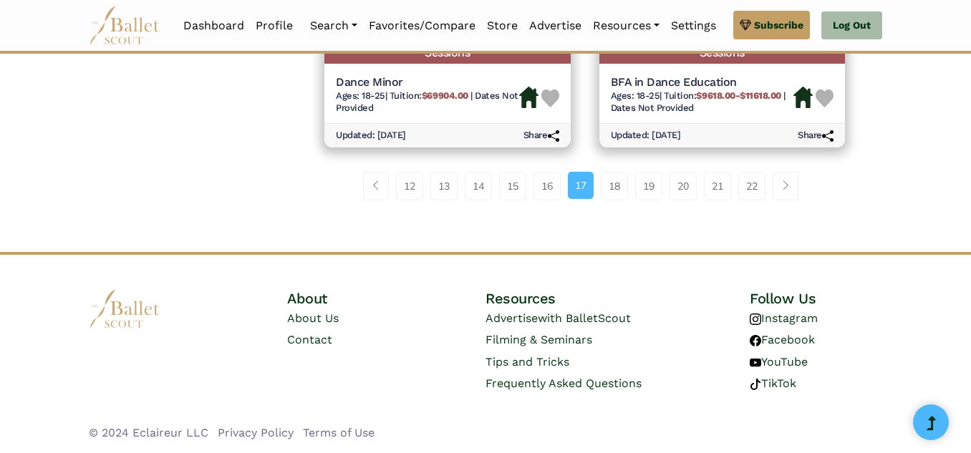
scroll to position [2216, 0]
click at [612, 195] on link "18" at bounding box center [614, 186] width 27 height 29
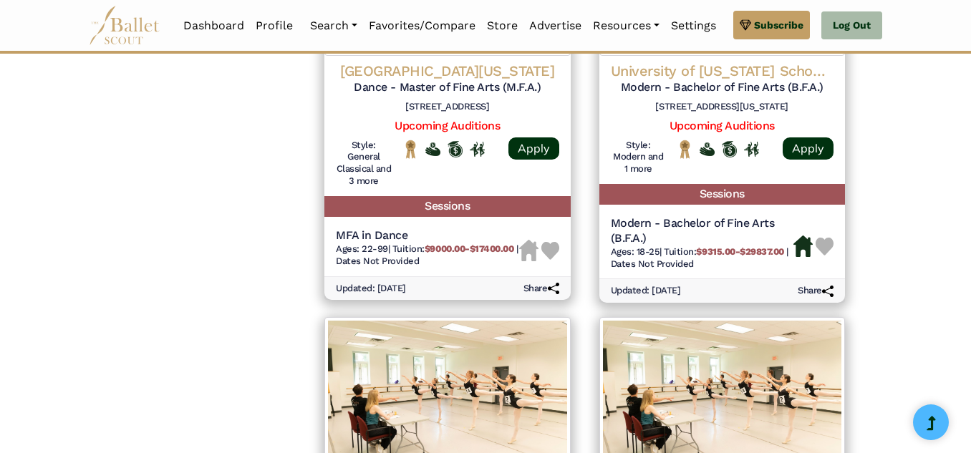
scroll to position [1633, 0]
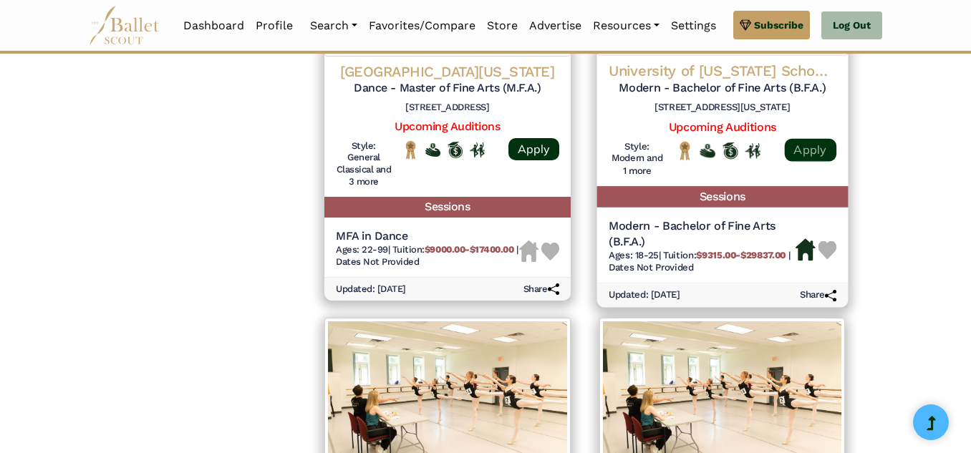
click at [804, 161] on link "Apply" at bounding box center [810, 149] width 52 height 23
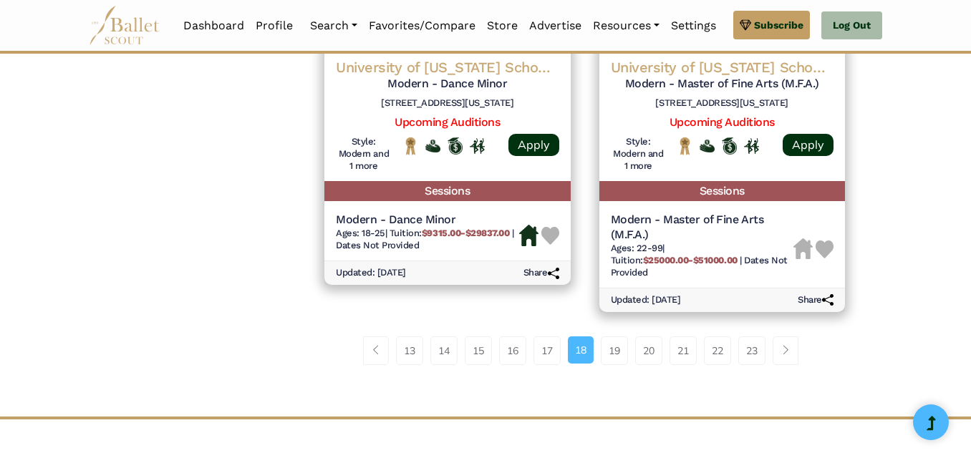
scroll to position [2044, 0]
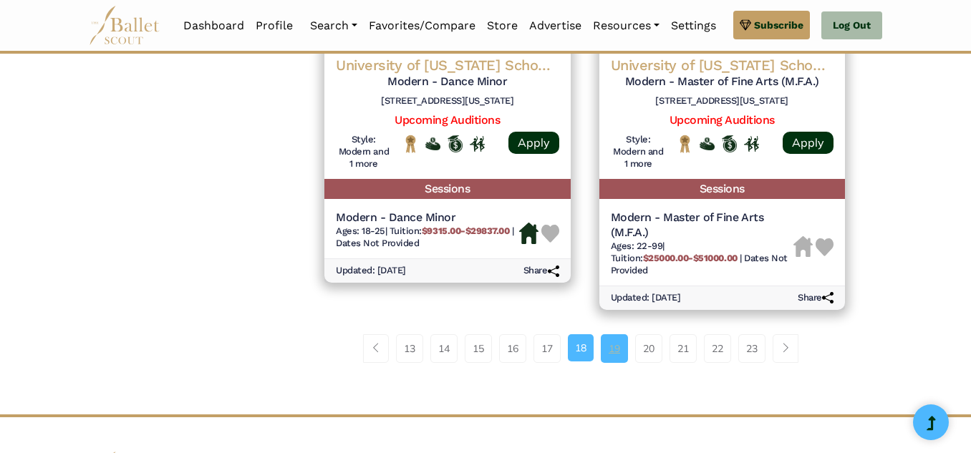
click at [617, 363] on link "19" at bounding box center [614, 349] width 27 height 29
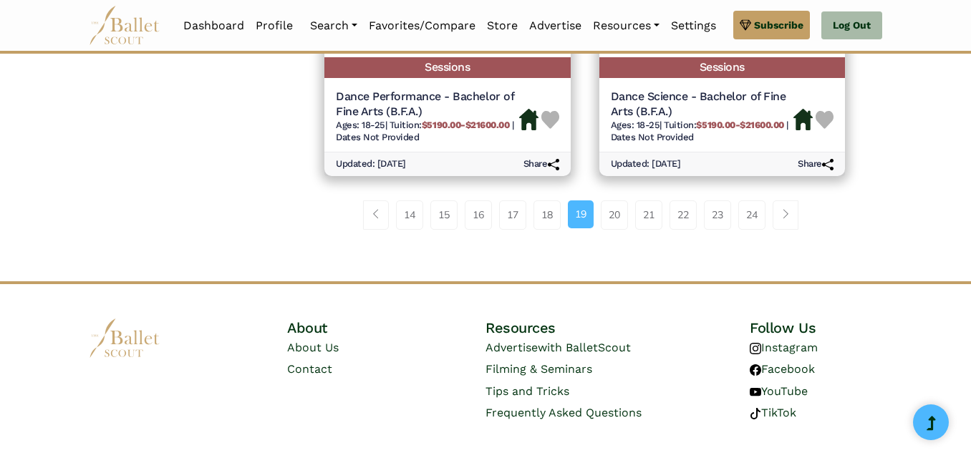
scroll to position [2268, 0]
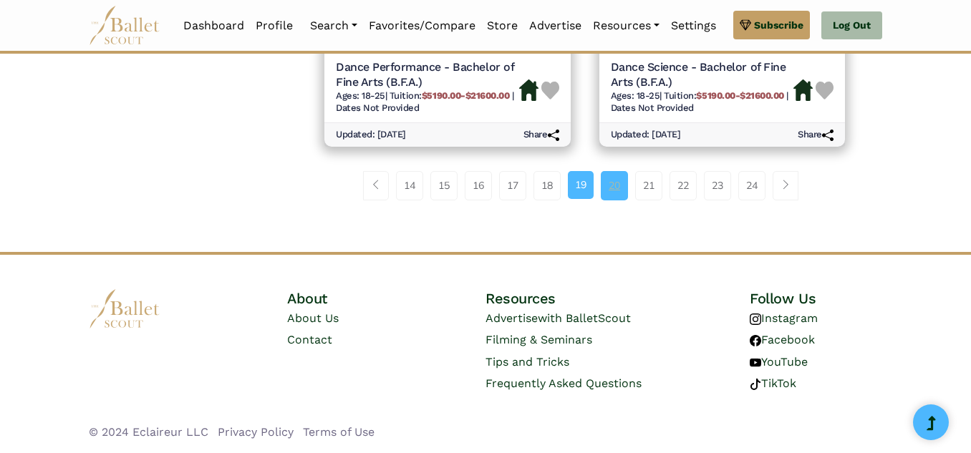
click at [610, 189] on link "20" at bounding box center [614, 185] width 27 height 29
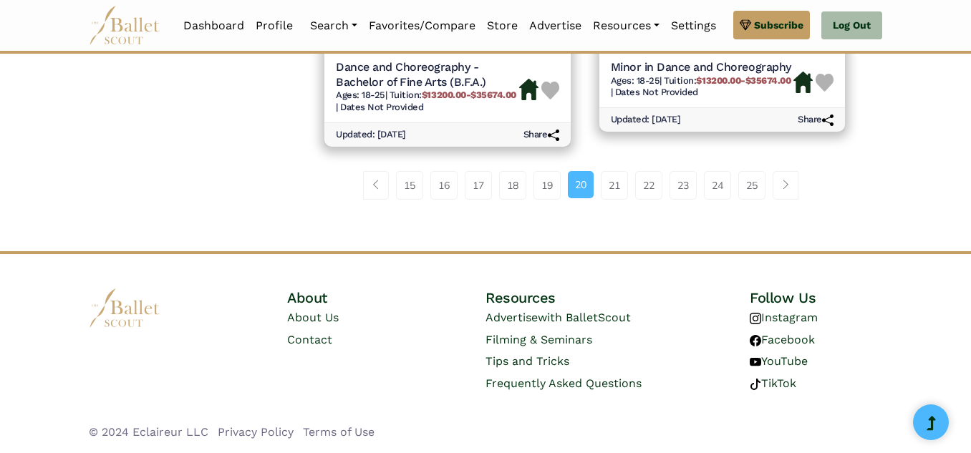
scroll to position [2261, 0]
click at [620, 188] on link "21" at bounding box center [614, 185] width 27 height 29
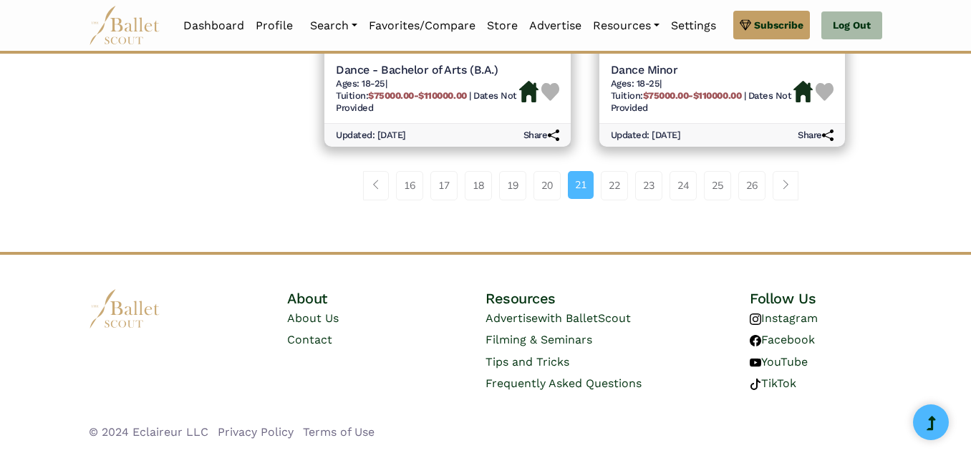
scroll to position [2265, 0]
click at [612, 190] on link "22" at bounding box center [614, 185] width 27 height 29
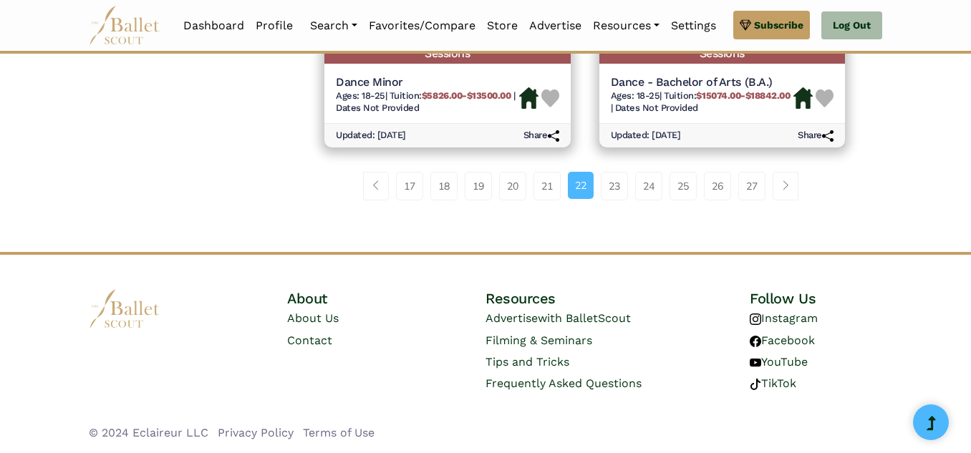
scroll to position [2200, 0]
click at [619, 190] on link "23" at bounding box center [614, 186] width 27 height 29
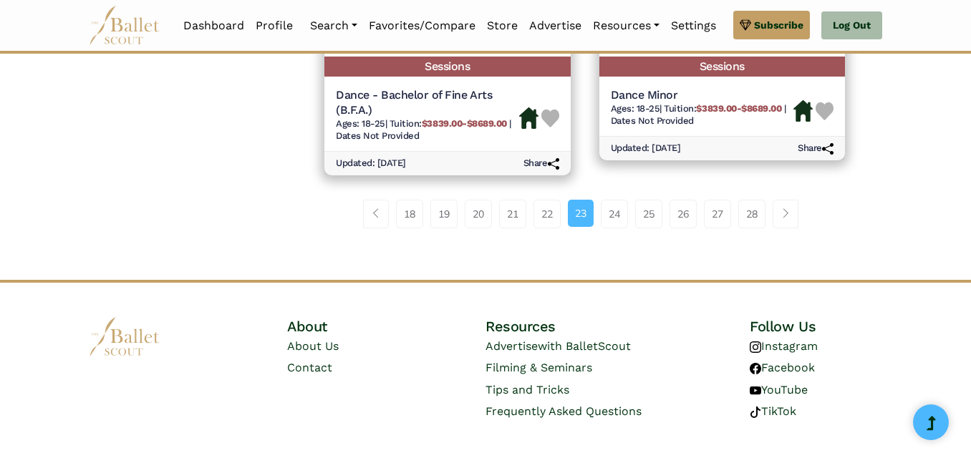
scroll to position [2178, 0]
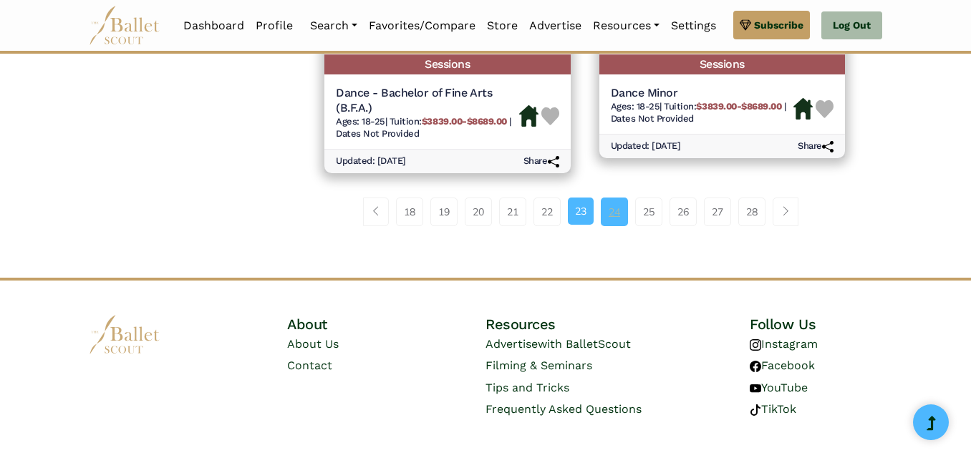
click at [610, 224] on link "24" at bounding box center [614, 212] width 27 height 29
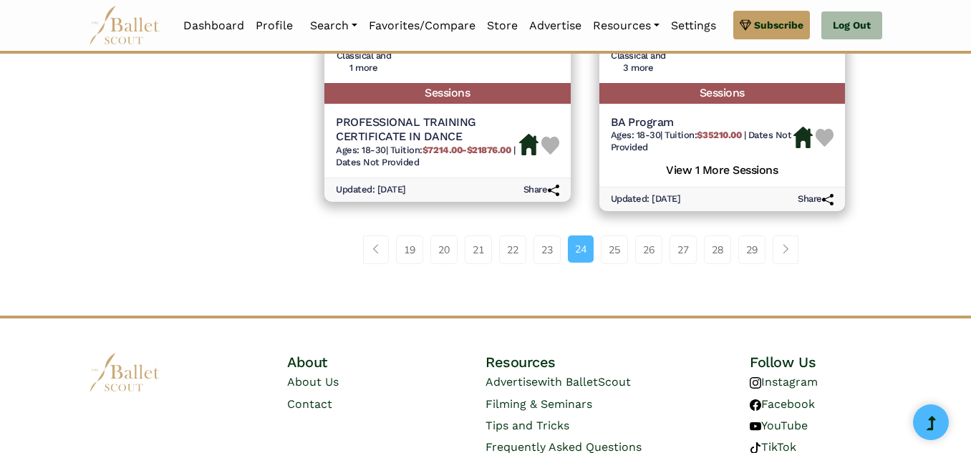
scroll to position [2210, 0]
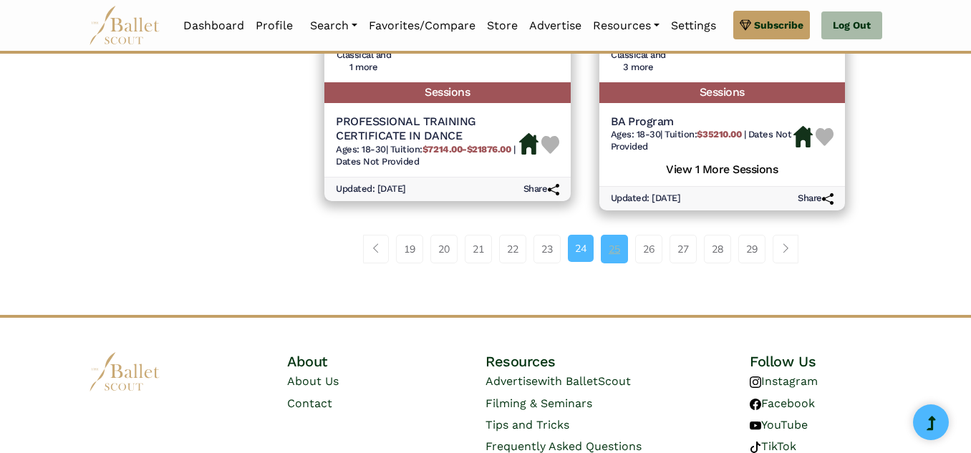
click at [612, 261] on link "25" at bounding box center [614, 249] width 27 height 29
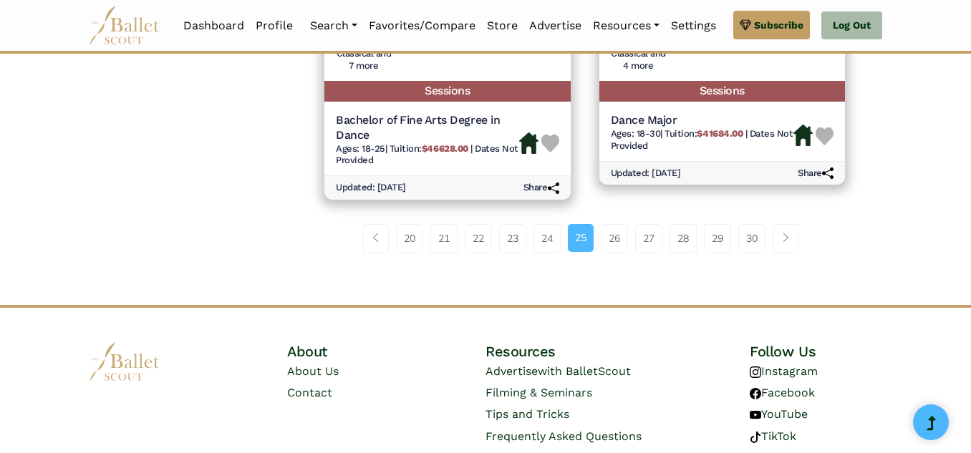
scroll to position [2183, 0]
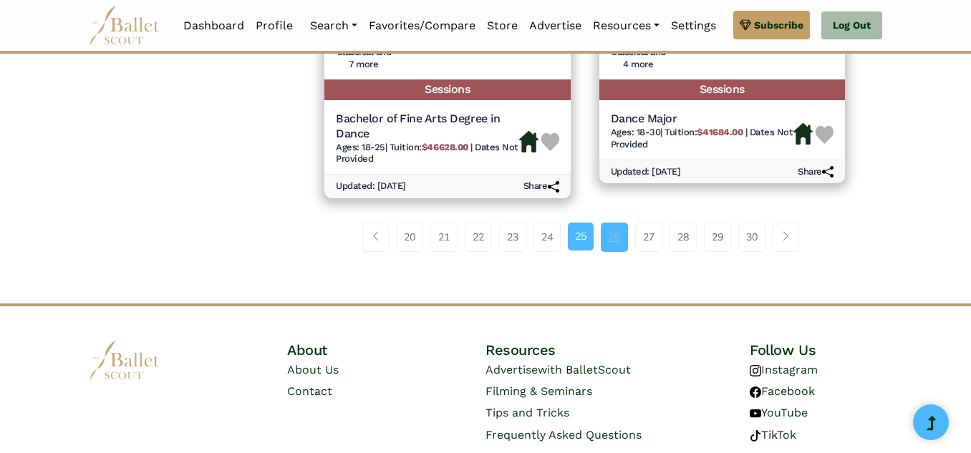
click at [616, 233] on link "26" at bounding box center [614, 237] width 27 height 29
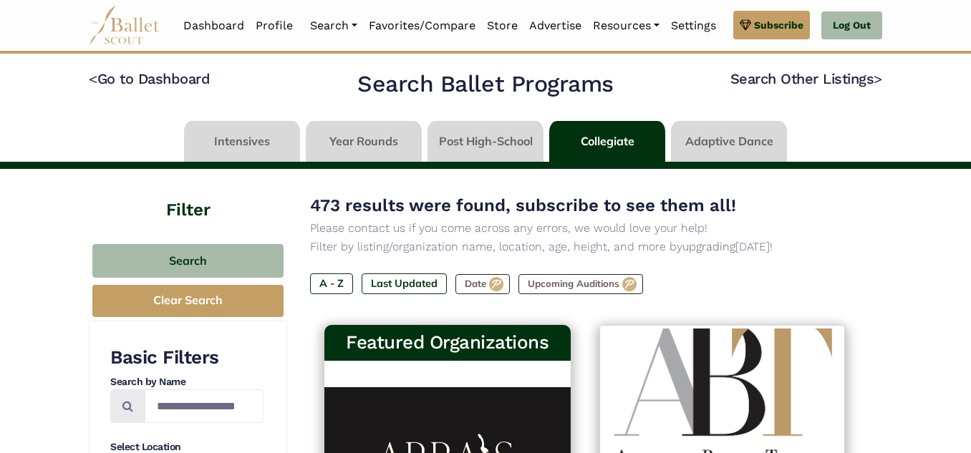
click at [355, 145] on link at bounding box center [364, 141] width 116 height 41
click at [358, 140] on link at bounding box center [364, 141] width 116 height 41
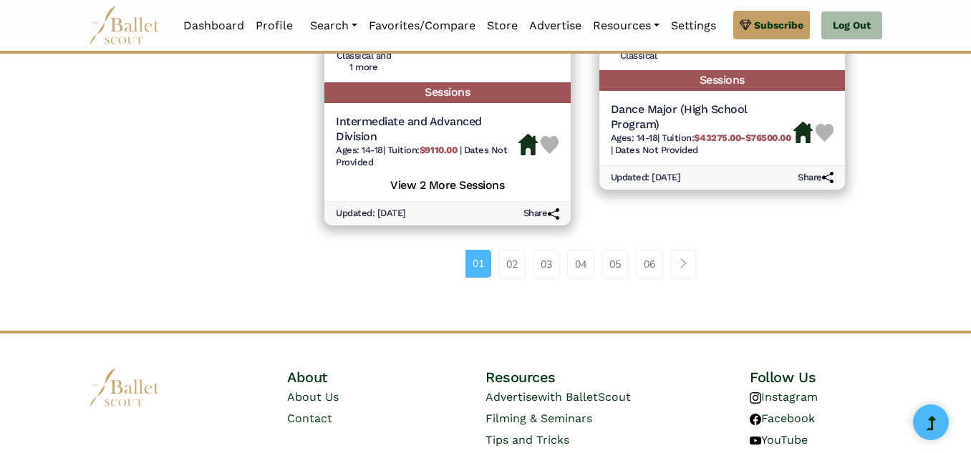
scroll to position [2177, 0]
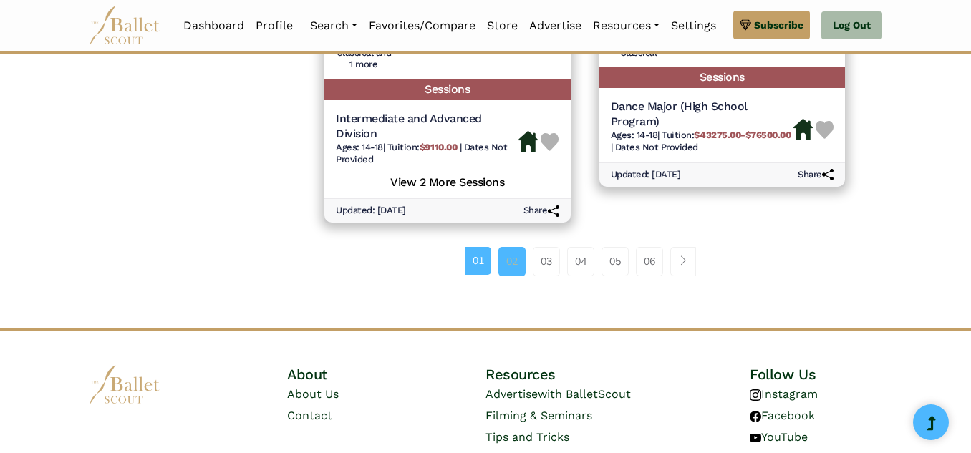
click at [505, 266] on link "02" at bounding box center [512, 261] width 27 height 29
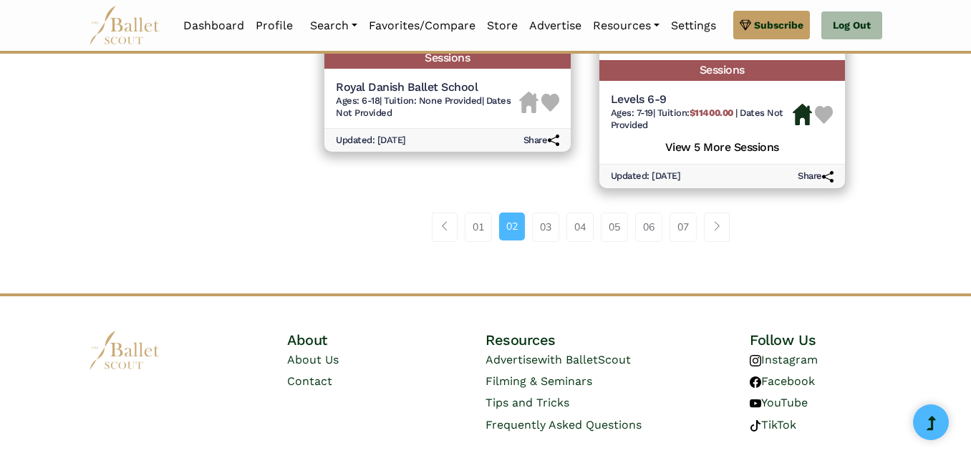
scroll to position [2236, 0]
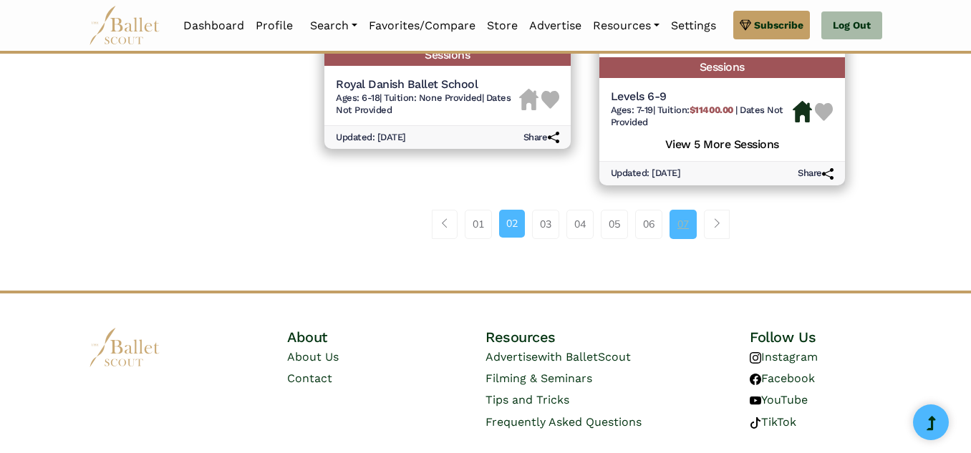
click at [671, 211] on link "07" at bounding box center [683, 224] width 27 height 29
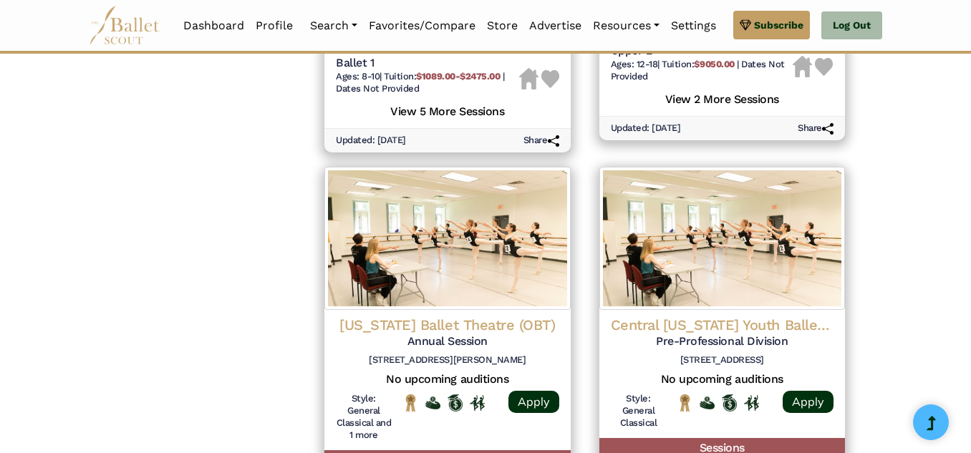
scroll to position [1349, 0]
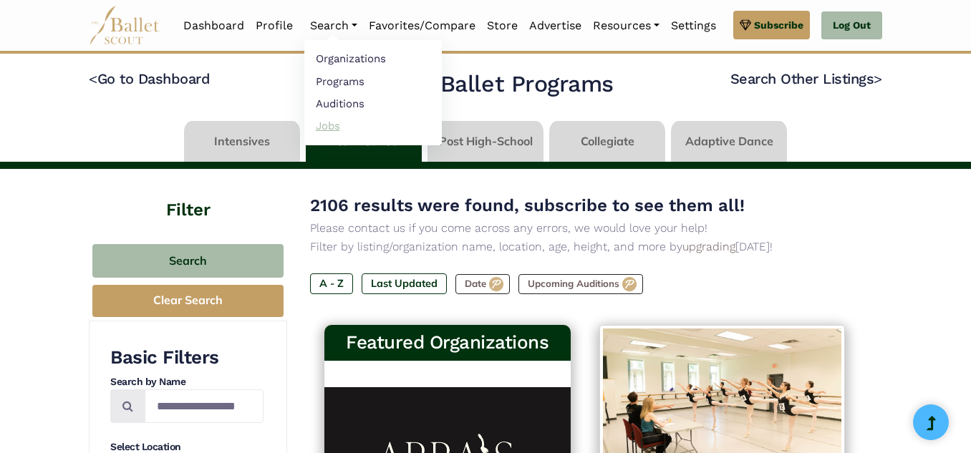
click at [327, 125] on link "Jobs" at bounding box center [373, 126] width 138 height 22
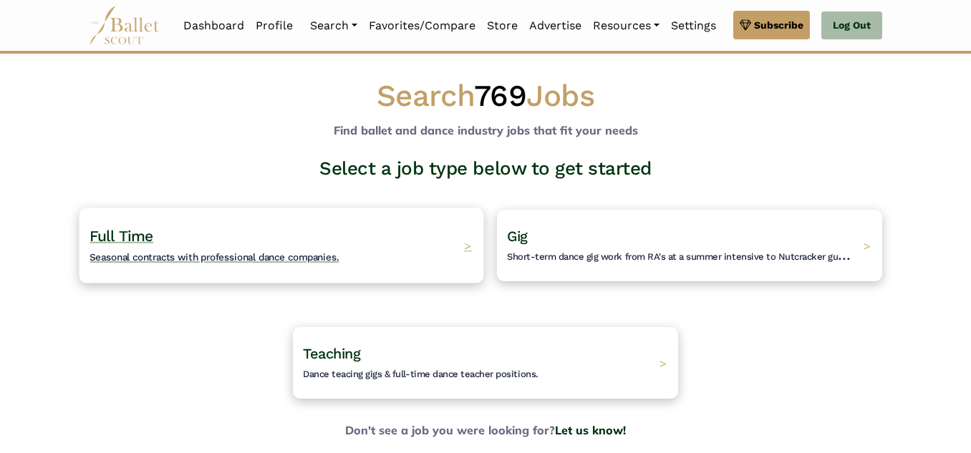
click at [188, 264] on h4 "Full Time Seasonal contracts with professional dance companies." at bounding box center [214, 245] width 249 height 39
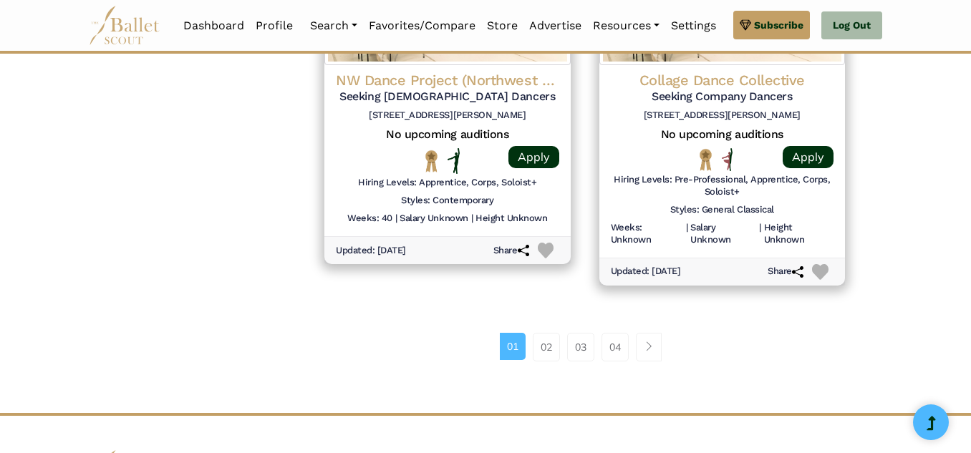
scroll to position [2044, 0]
click at [535, 342] on link "02" at bounding box center [546, 346] width 27 height 29
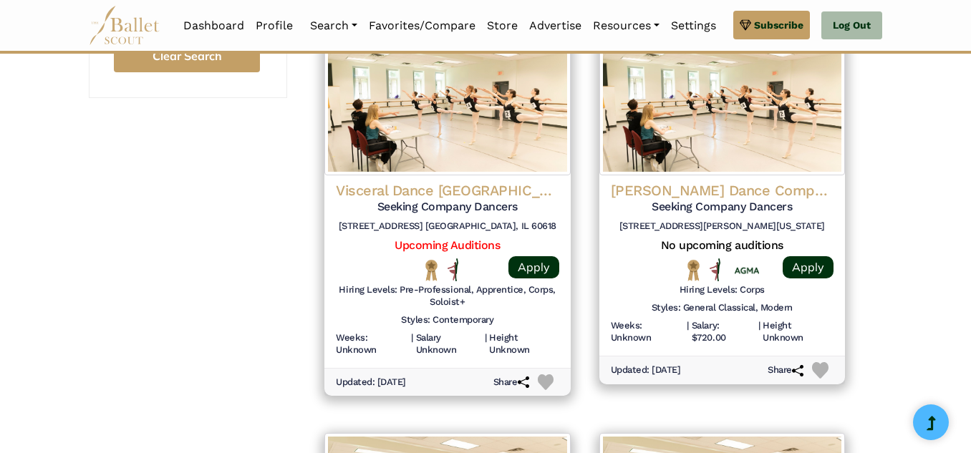
scroll to position [1529, 0]
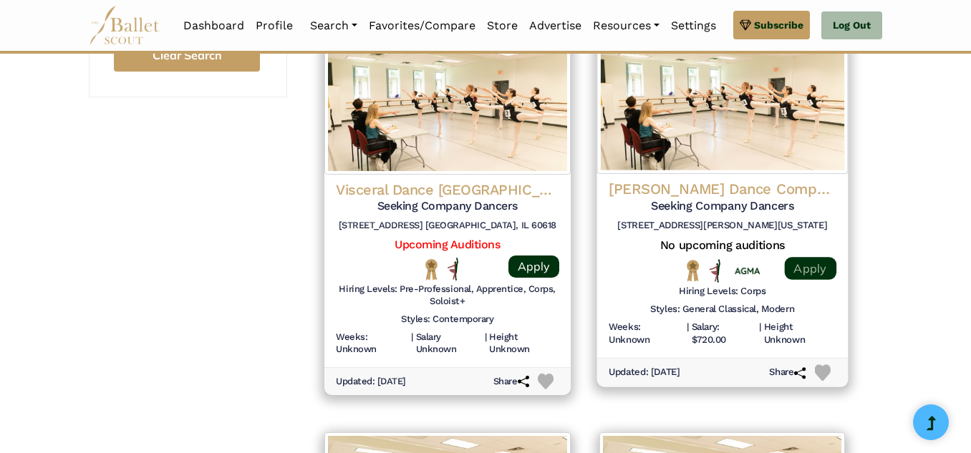
click at [786, 271] on link "Apply" at bounding box center [810, 268] width 52 height 23
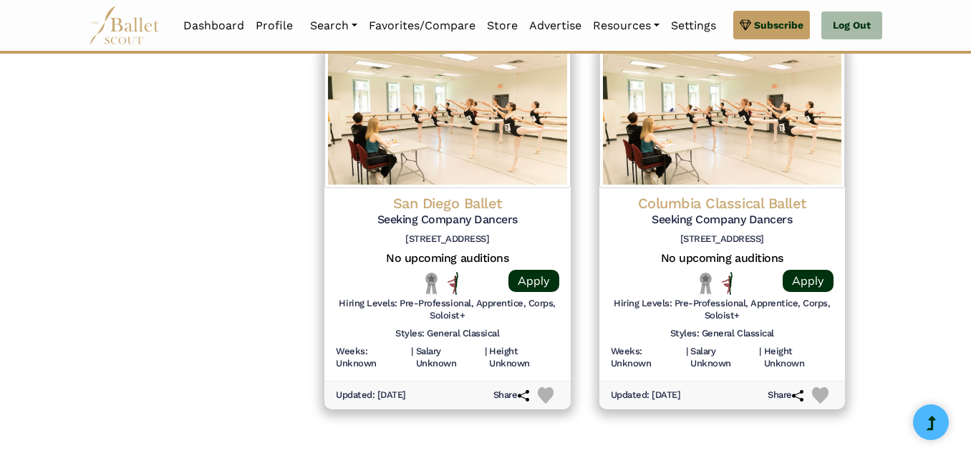
scroll to position [1918, 0]
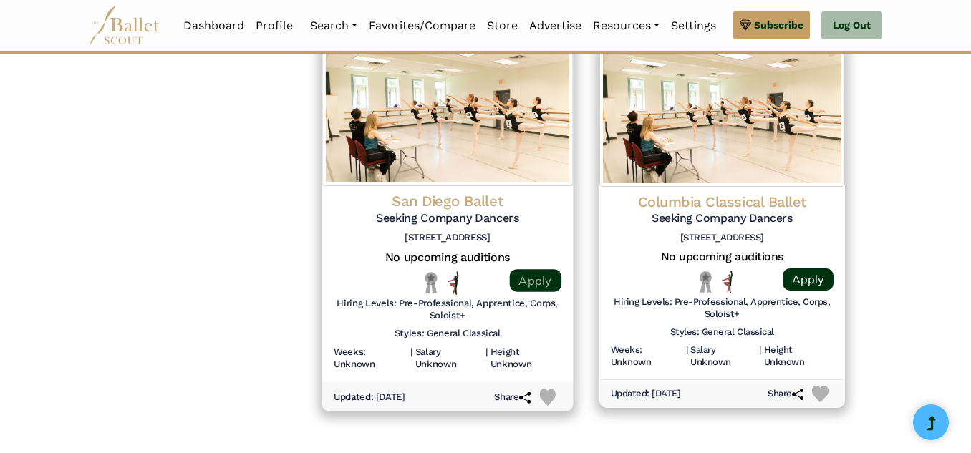
click at [542, 287] on link "Apply" at bounding box center [535, 280] width 52 height 23
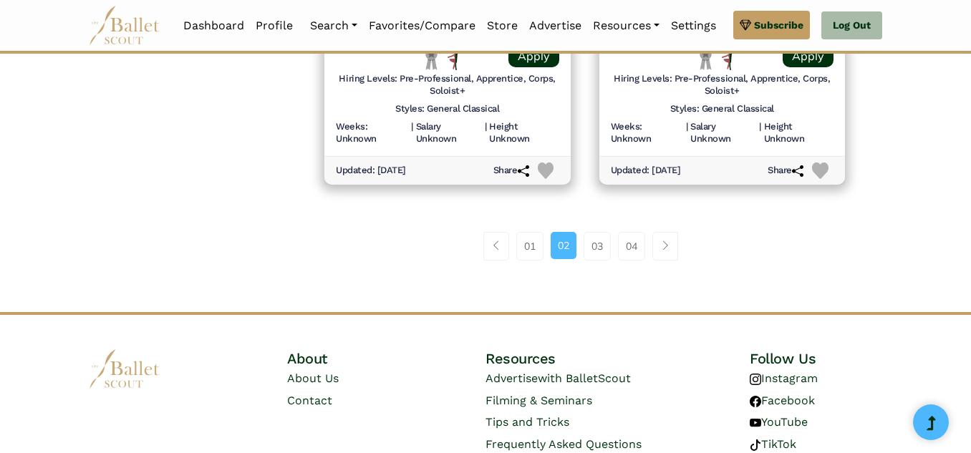
scroll to position [2144, 0]
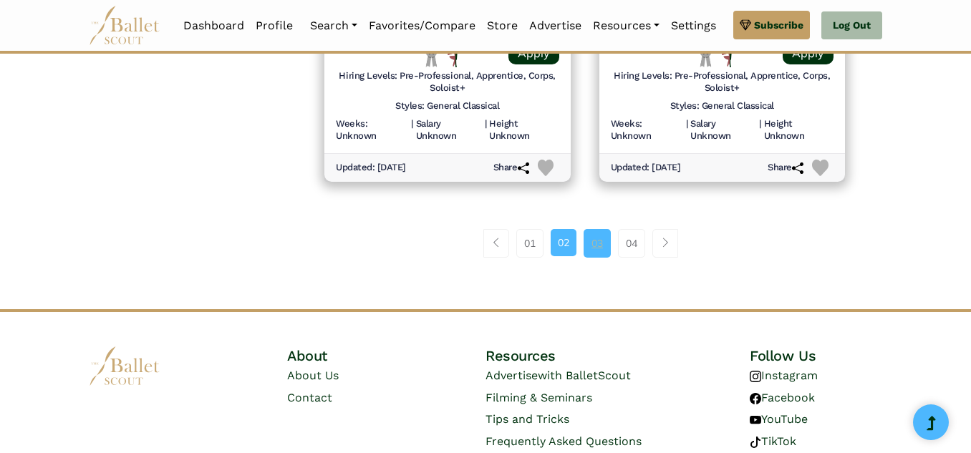
click at [595, 237] on link "03" at bounding box center [597, 243] width 27 height 29
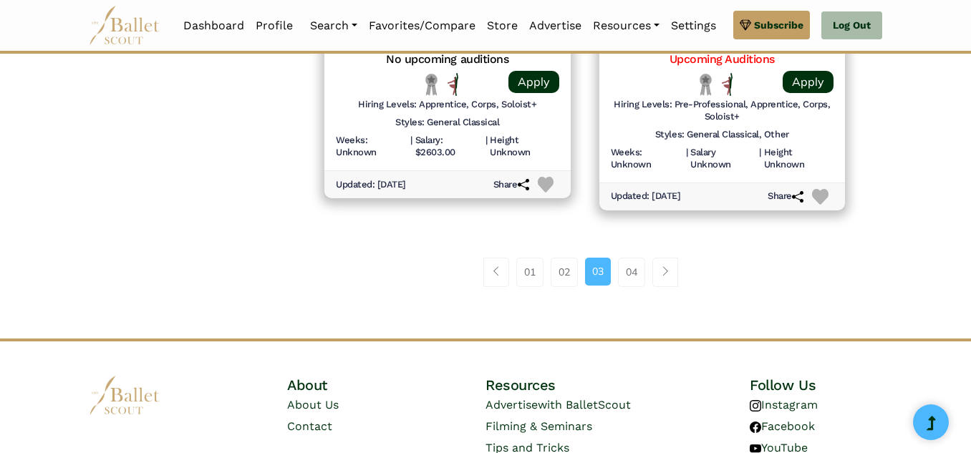
scroll to position [2094, 0]
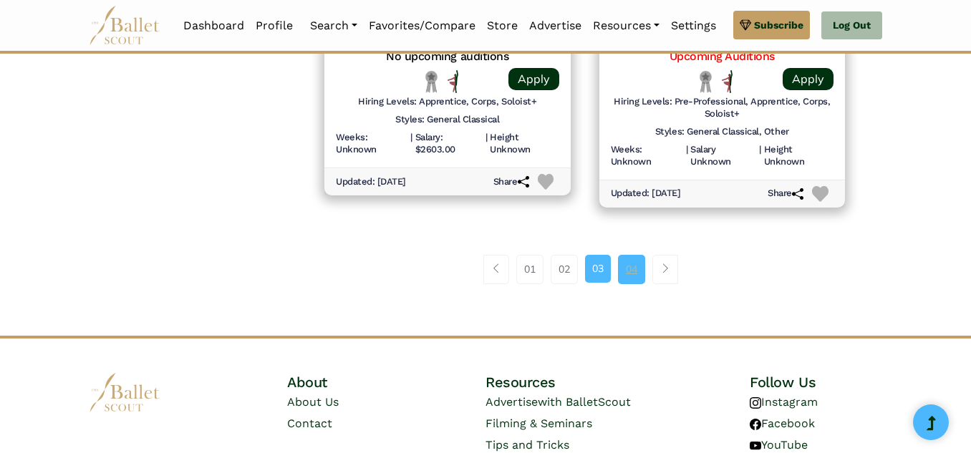
click at [630, 271] on link "04" at bounding box center [631, 269] width 27 height 29
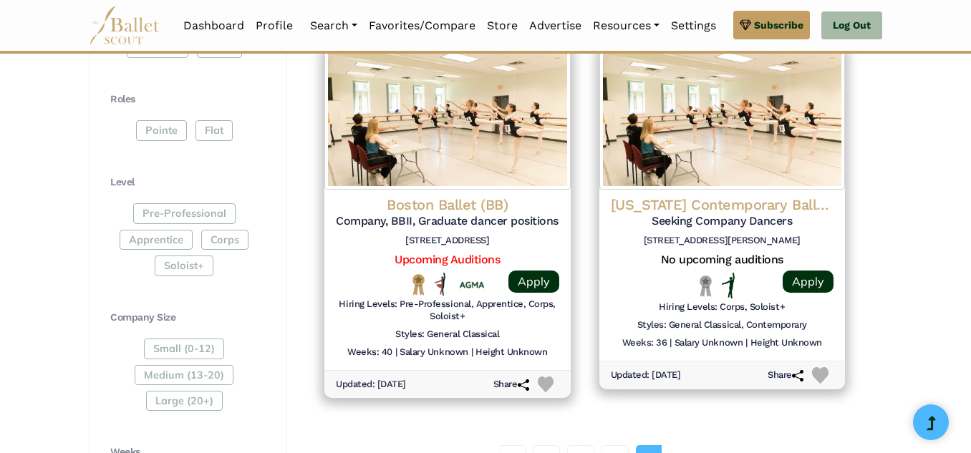
scroll to position [702, 0]
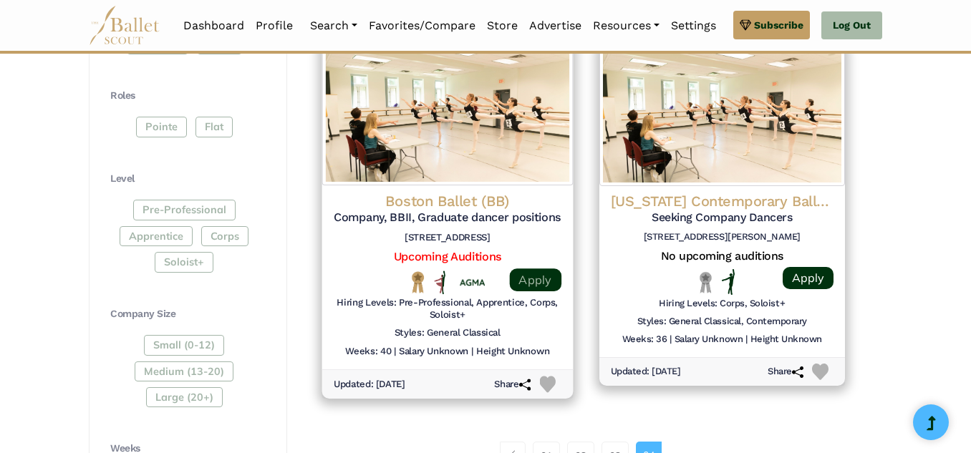
click at [541, 284] on link "Apply" at bounding box center [535, 280] width 52 height 23
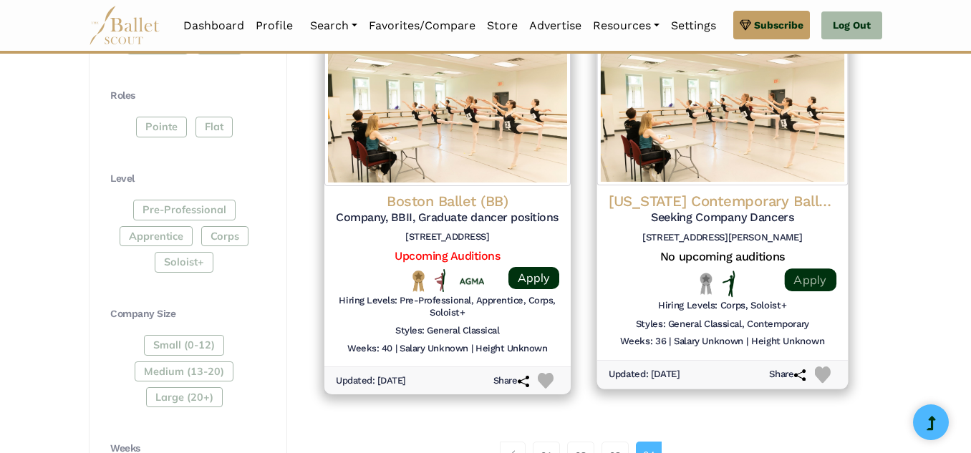
click at [810, 281] on link "Apply" at bounding box center [810, 280] width 52 height 23
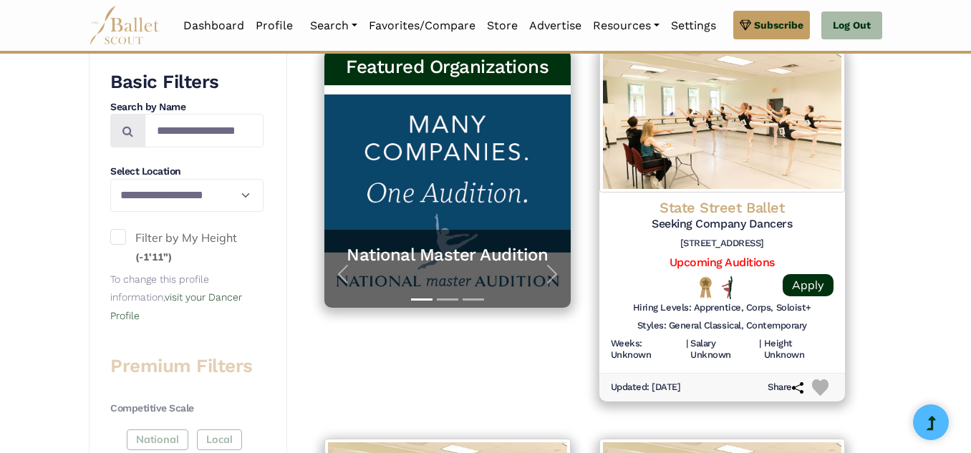
scroll to position [0, 0]
